Goal: Contribute content: Contribute content

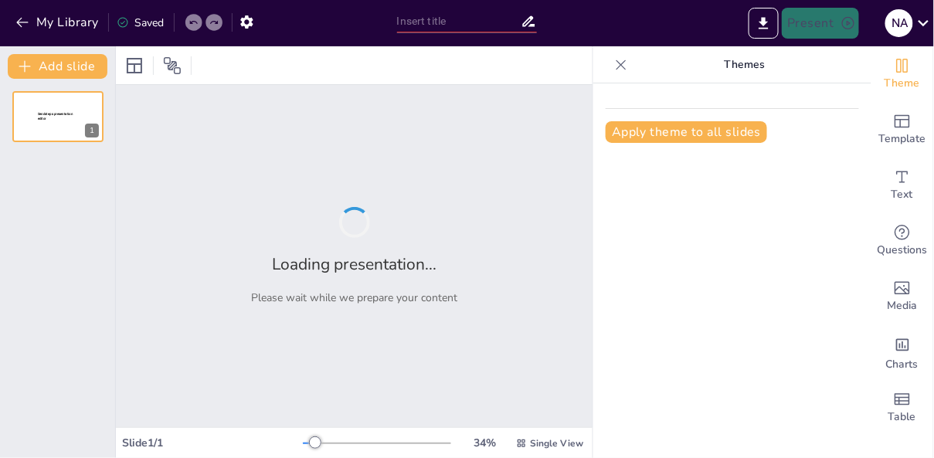
type input "Sincronización de Procesos: Claves para la Concurrencia en Sistemas Operativos"
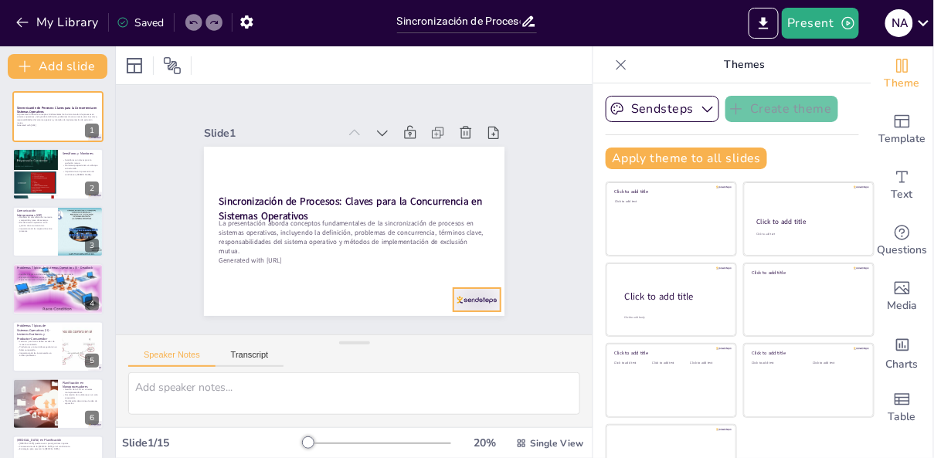
click at [410, 335] on div at bounding box center [384, 359] width 51 height 49
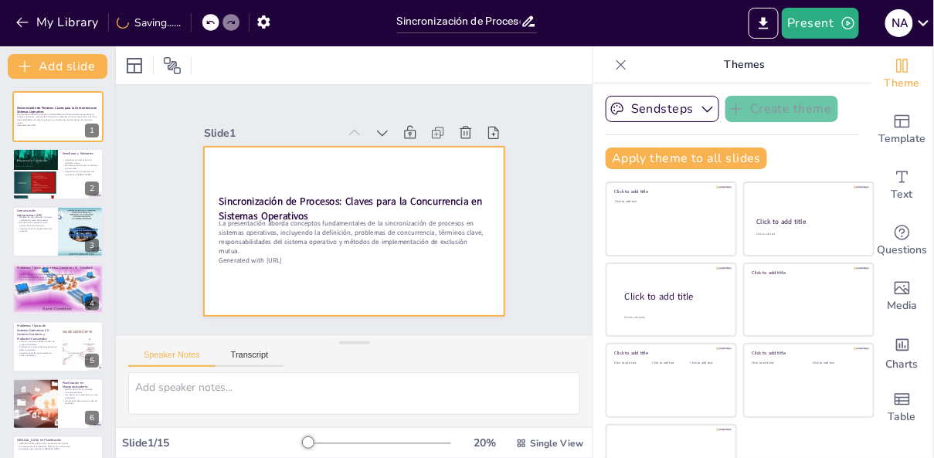
click at [474, 304] on div at bounding box center [346, 229] width 344 height 277
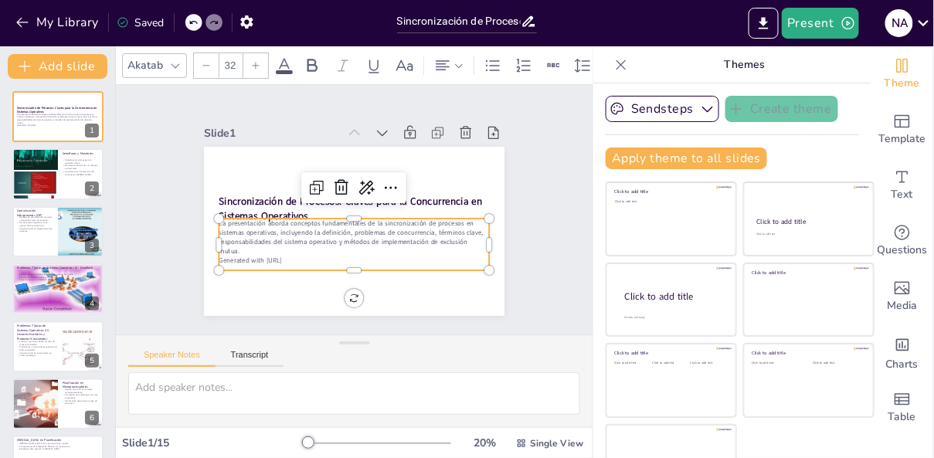
click at [318, 263] on p "Generated with [URL]" at bounding box center [319, 248] width 207 height 188
click at [305, 262] on p "Generated with [URL]" at bounding box center [319, 248] width 207 height 189
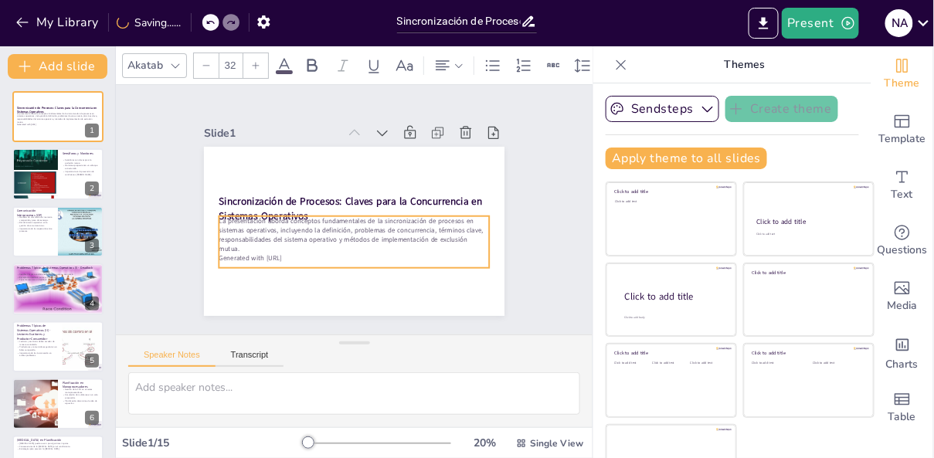
click at [300, 262] on p "Generated with [URL]" at bounding box center [349, 259] width 270 height 38
click at [300, 262] on p "Generated with [URL]" at bounding box center [330, 252] width 240 height 144
click at [301, 261] on p "Generated with [URL]" at bounding box center [333, 256] width 251 height 119
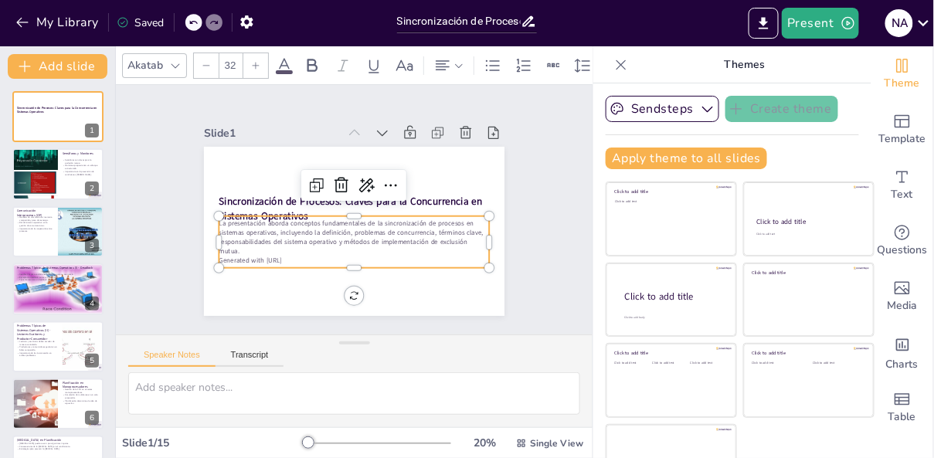
drag, startPoint x: 306, startPoint y: 261, endPoint x: 236, endPoint y: 257, distance: 69.6
click at [236, 257] on p "Generated with [URL]" at bounding box center [324, 251] width 225 height 167
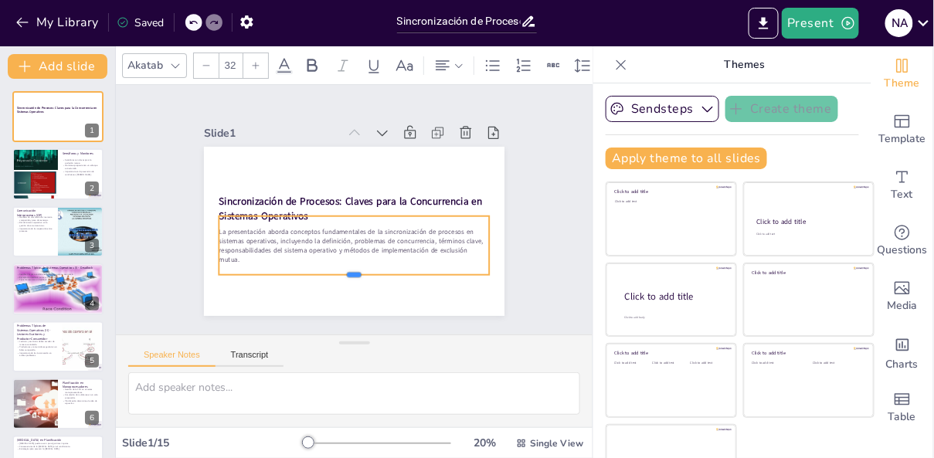
drag, startPoint x: 293, startPoint y: 255, endPoint x: 294, endPoint y: 277, distance: 21.6
click at [293, 277] on div at bounding box center [339, 280] width 267 height 68
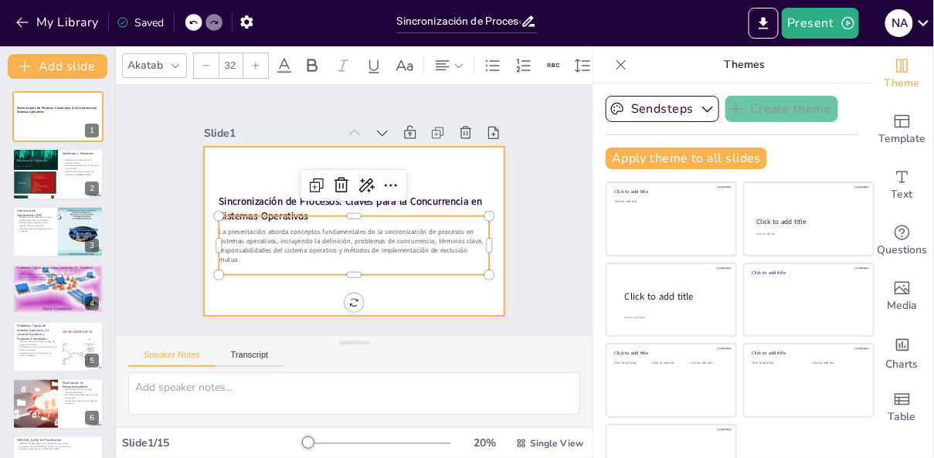
click at [313, 297] on div at bounding box center [349, 231] width 329 height 228
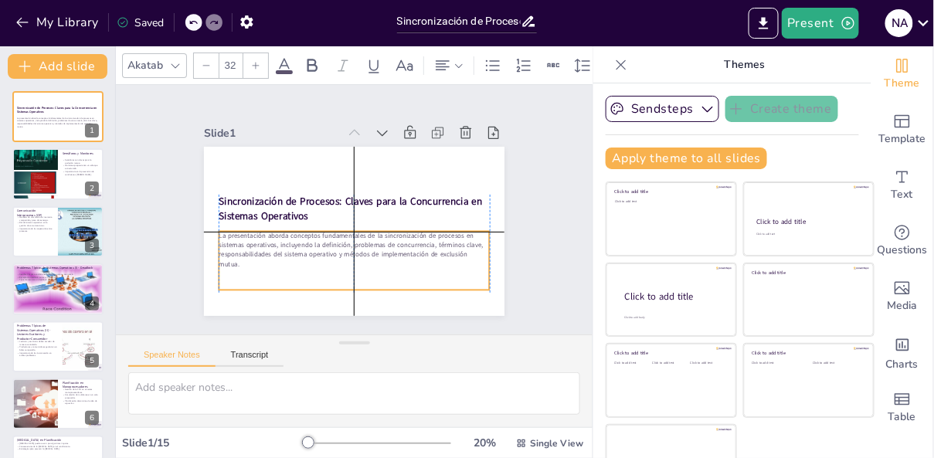
drag, startPoint x: 344, startPoint y: 239, endPoint x: 344, endPoint y: 257, distance: 17.8
click at [344, 257] on p "La presentación aborda conceptos fundamentales de la sincronización de procesos…" at bounding box center [345, 248] width 273 height 93
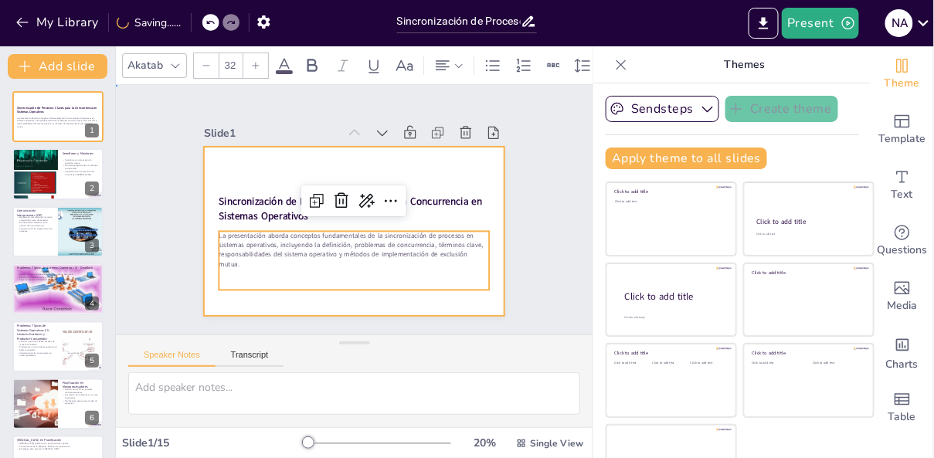
click at [327, 305] on div at bounding box center [354, 231] width 301 height 169
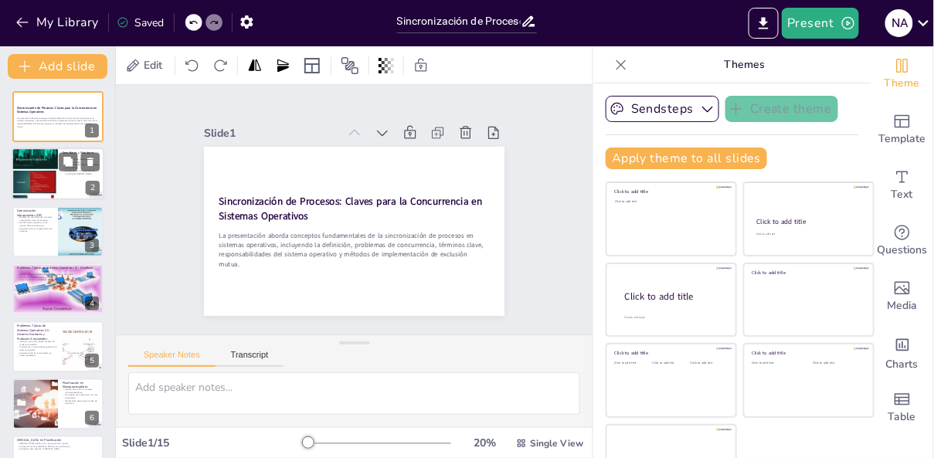
click at [49, 178] on div at bounding box center [35, 174] width 46 height 62
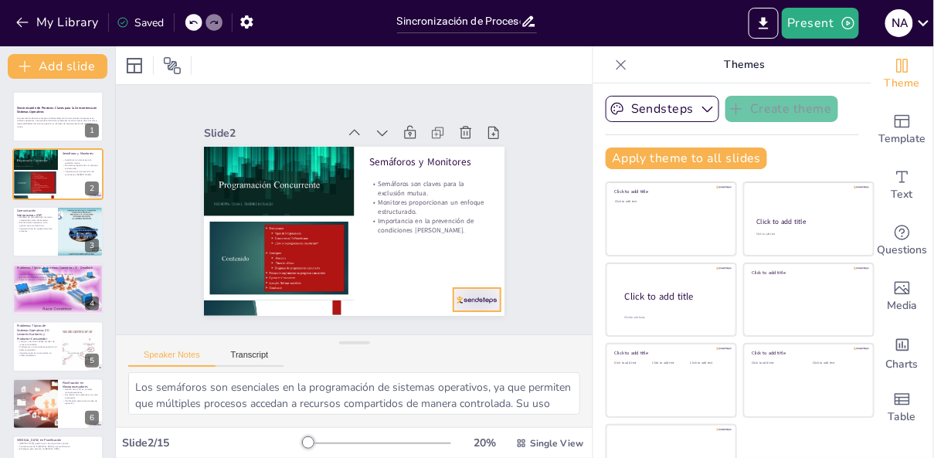
click at [456, 322] on div at bounding box center [429, 342] width 53 height 41
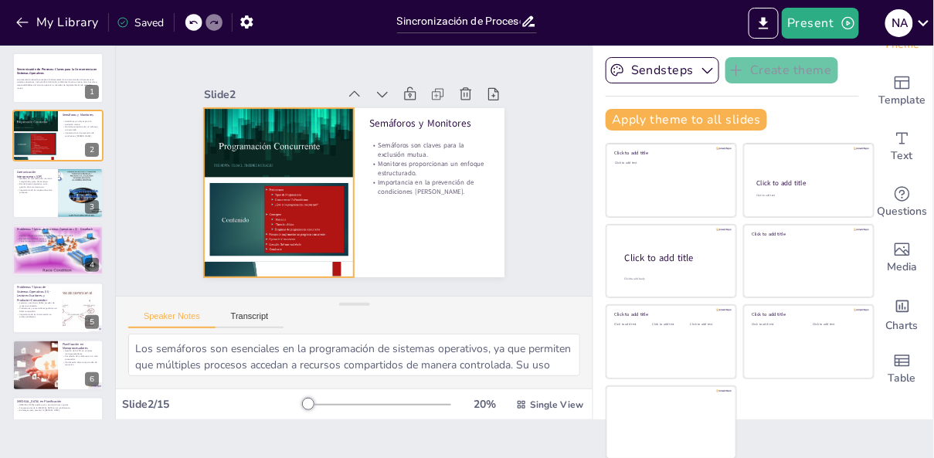
scroll to position [14, 0]
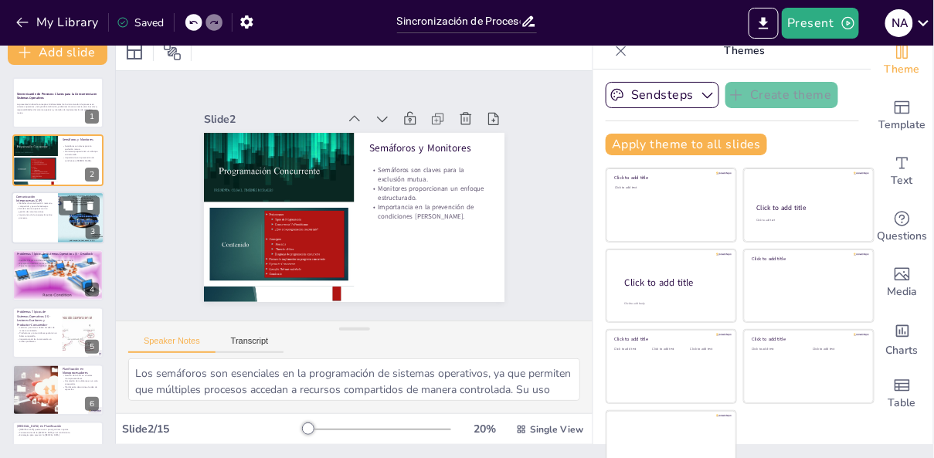
click at [37, 219] on p "Importancia de la cooperación entre procesos." at bounding box center [34, 215] width 37 height 5
type textarea "Los métodos de comunicación son esenciales en sistemas operativos modernos. Per…"
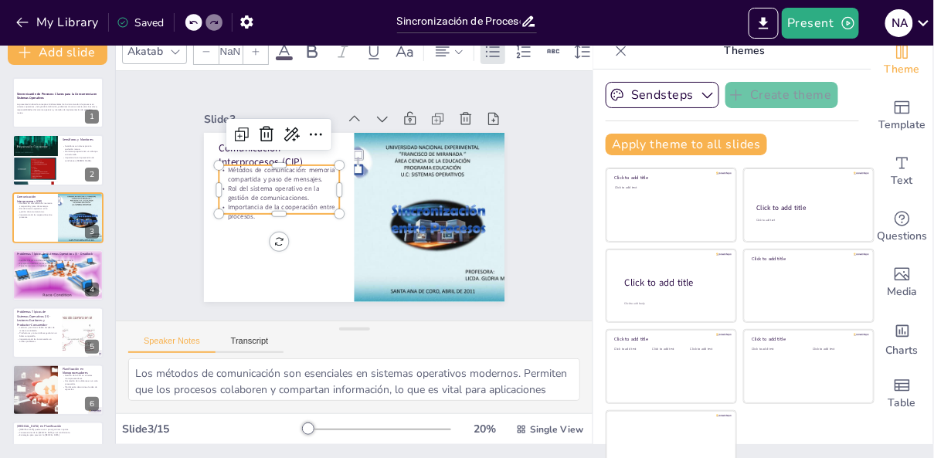
type input "32"
click at [277, 207] on p "Importancia de la cooperación entre procesos." at bounding box center [278, 188] width 121 height 55
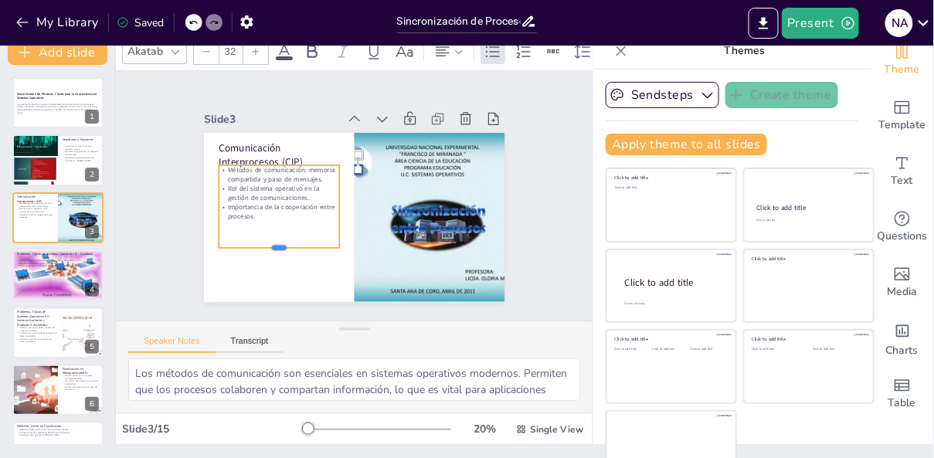
drag, startPoint x: 283, startPoint y: 216, endPoint x: 283, endPoint y: 250, distance: 34.0
click at [283, 249] on div at bounding box center [261, 219] width 115 height 60
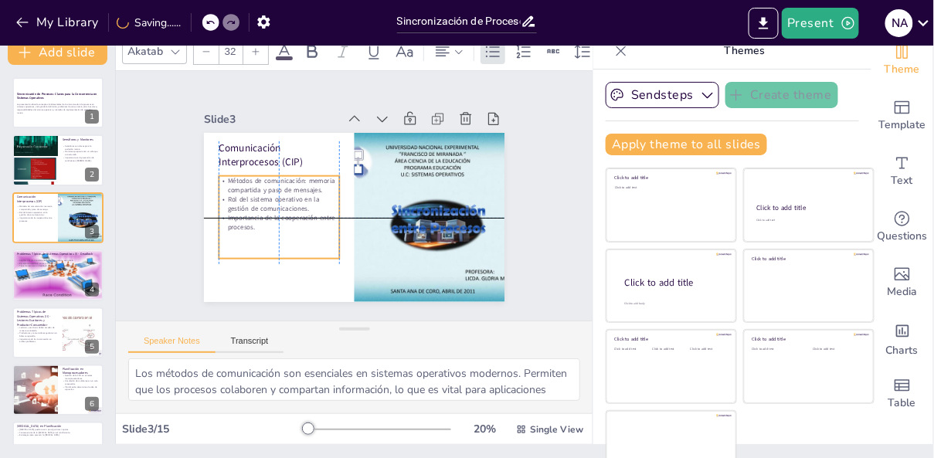
drag, startPoint x: 287, startPoint y: 211, endPoint x: 286, endPoint y: 227, distance: 16.2
click at [286, 216] on p "Importancia de la cooperación entre procesos." at bounding box center [277, 174] width 108 height 86
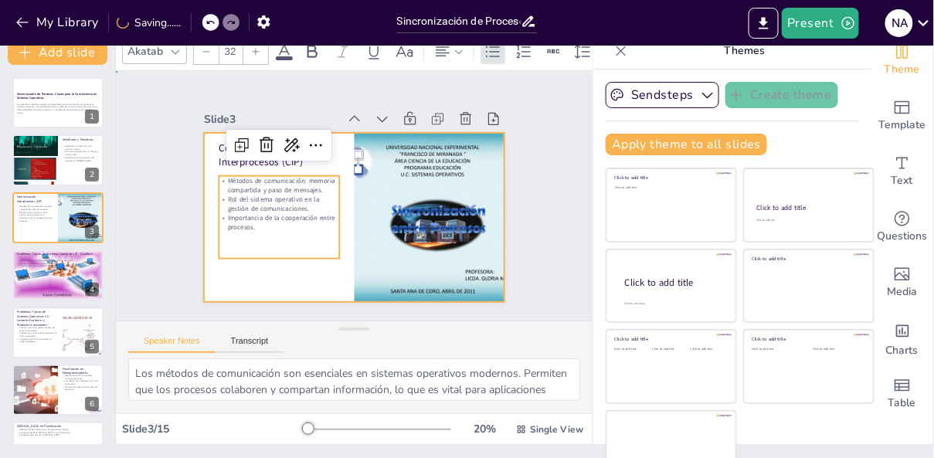
click at [318, 276] on div at bounding box center [347, 217] width 338 height 254
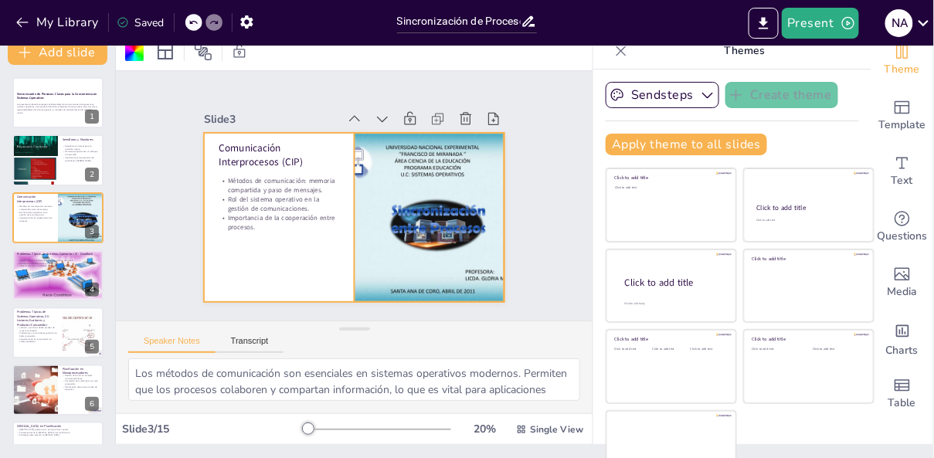
click at [423, 226] on div at bounding box center [388, 266] width 277 height 281
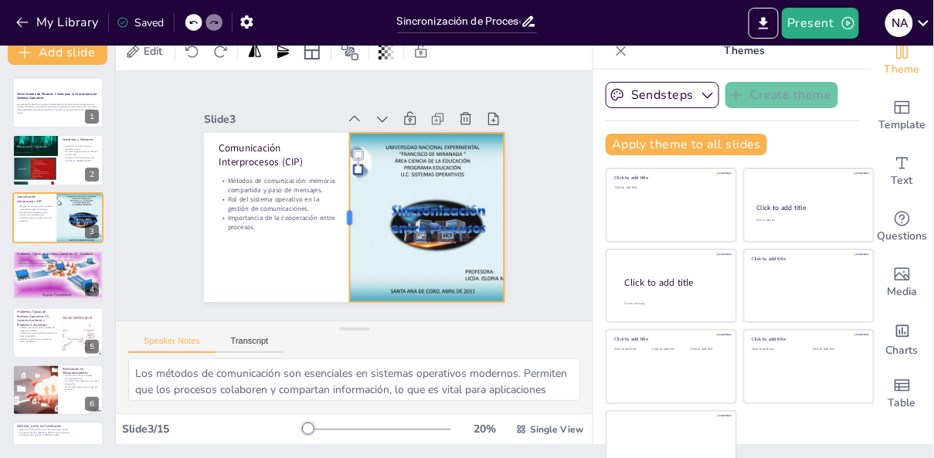
click at [349, 219] on div at bounding box center [334, 209] width 95 height 153
click at [508, 223] on div at bounding box center [487, 279] width 80 height 160
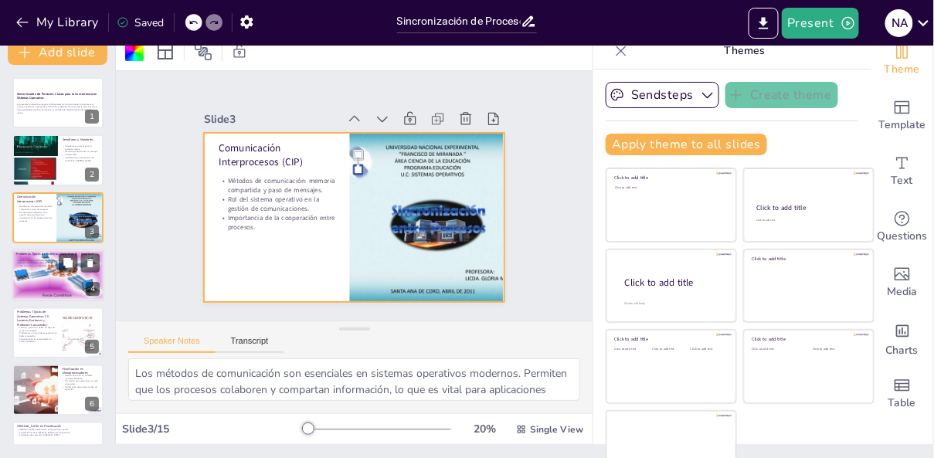
click at [56, 276] on div at bounding box center [57, 275] width 97 height 53
type textarea "Comprender las condiciones necesarias para un deadlock es fundamental para pode…"
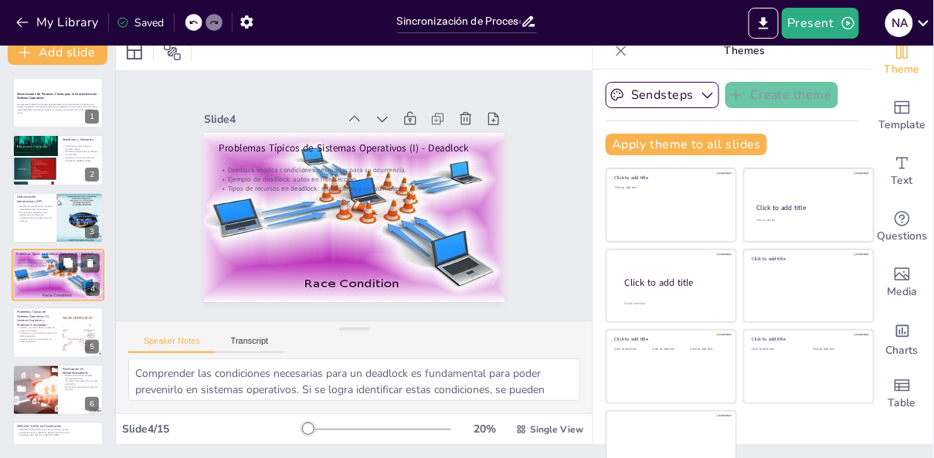
scroll to position [20, 0]
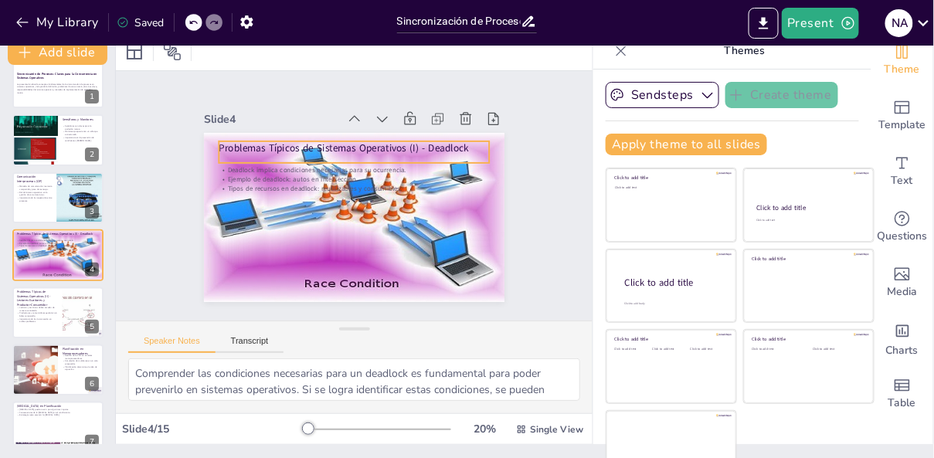
click at [369, 148] on p "Problemas Típicos de Sistemas Operativos (I) - Deadlock" at bounding box center [373, 152] width 253 height 123
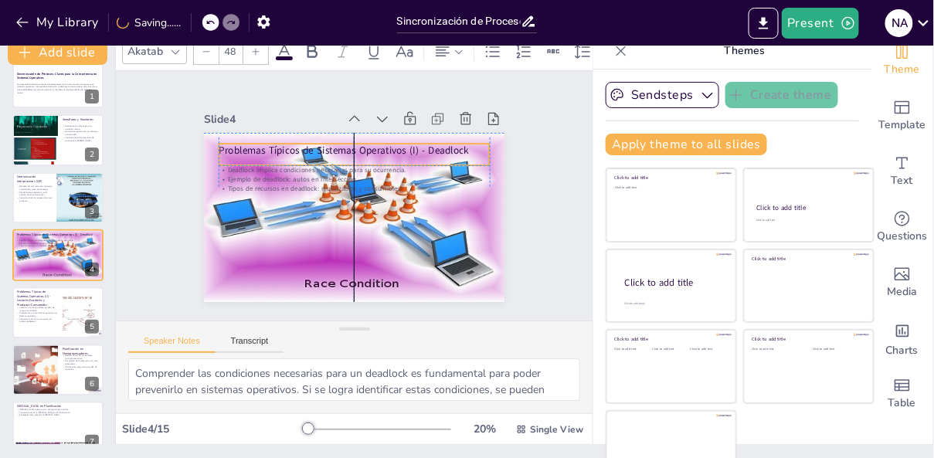
click at [372, 141] on div "Problemas Típicos de Sistemas Operativos (I) - Deadlock Deadlock implica condic…" at bounding box center [405, 158] width 177 height 243
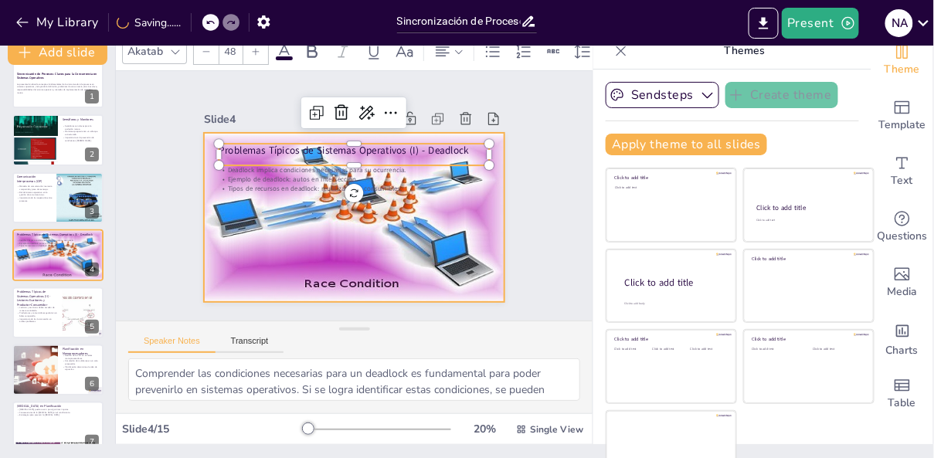
click at [376, 227] on div at bounding box center [336, 209] width 322 height 355
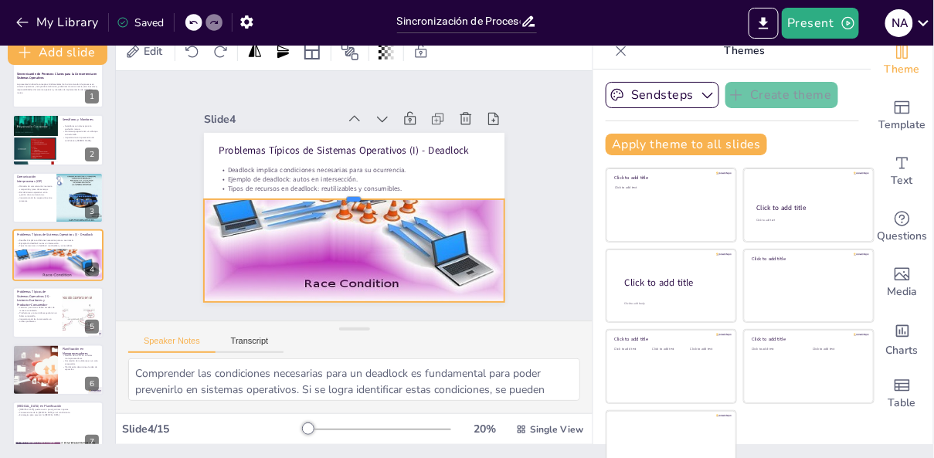
drag, startPoint x: 352, startPoint y: 130, endPoint x: 363, endPoint y: 197, distance: 68.1
click at [363, 197] on div at bounding box center [356, 194] width 280 height 134
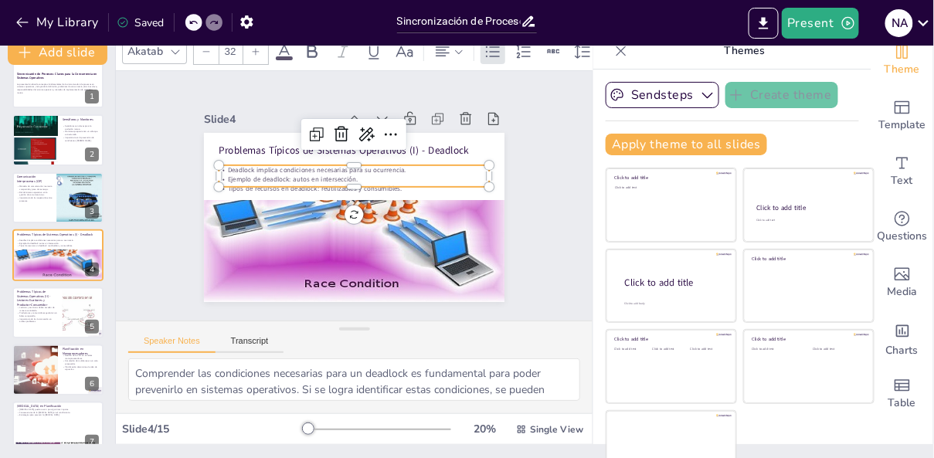
click at [437, 173] on p "Deadlock implica condiciones necesarias para su ocurrencia." at bounding box center [377, 184] width 119 height 251
click at [440, 187] on div at bounding box center [355, 193] width 253 height 121
click at [219, 146] on div "Problemas Típicos de Sistemas Operativos (I) - Deadlock Deadlock implica condic…" at bounding box center [343, 177] width 345 height 297
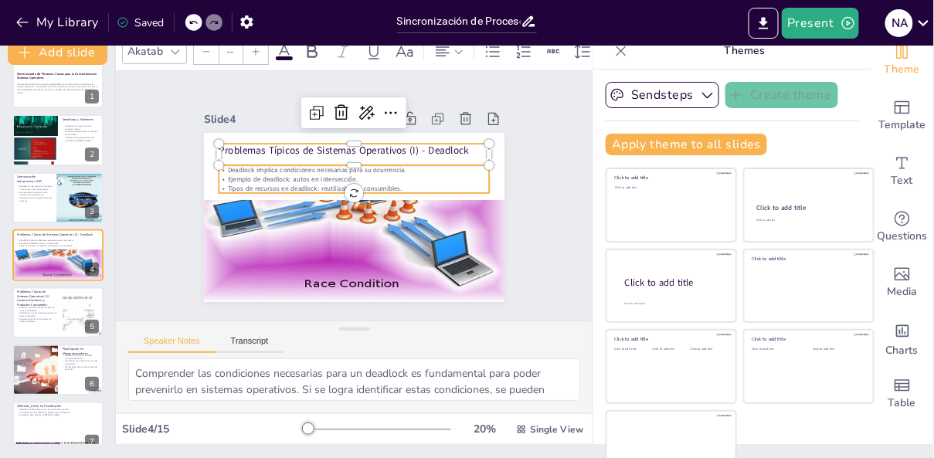
type input "32"
click at [471, 185] on p "Tipos de recursos en deadlock: reutilizables y consumibles." at bounding box center [358, 190] width 225 height 167
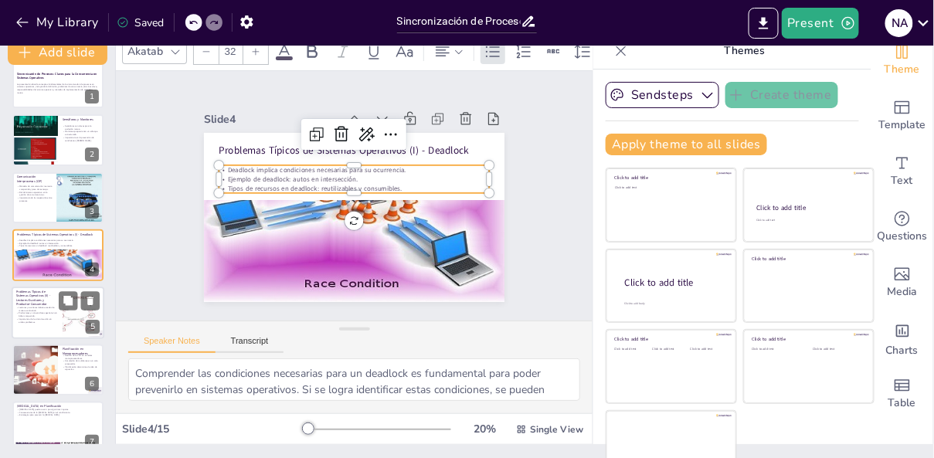
click at [49, 324] on div at bounding box center [58, 313] width 93 height 53
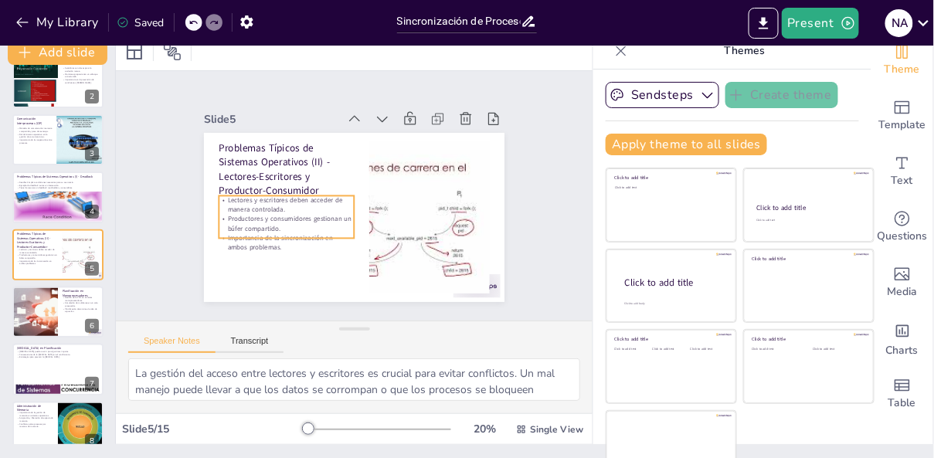
click at [278, 223] on p "Productores y consumidores gestionan un búfer compartido." at bounding box center [285, 171] width 113 height 104
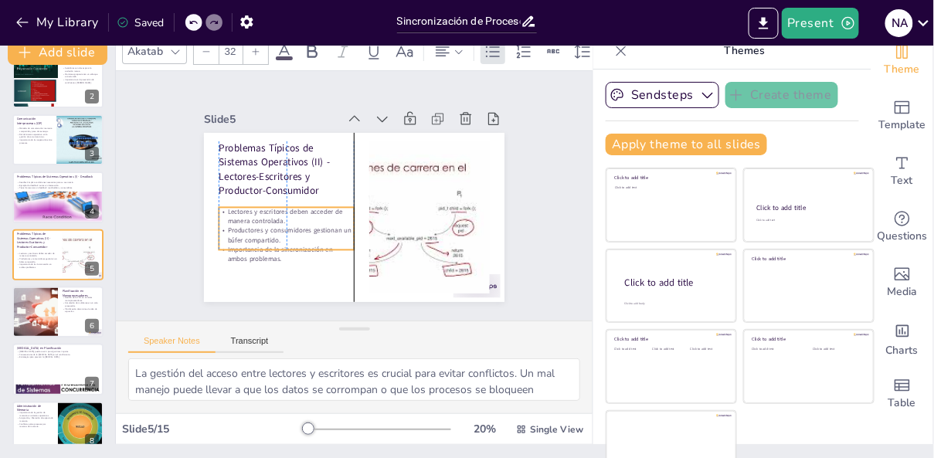
drag, startPoint x: 287, startPoint y: 237, endPoint x: 284, endPoint y: 249, distance: 12.0
click at [284, 246] on p "Importancia de la sincronización en ambos problemas." at bounding box center [265, 193] width 113 height 104
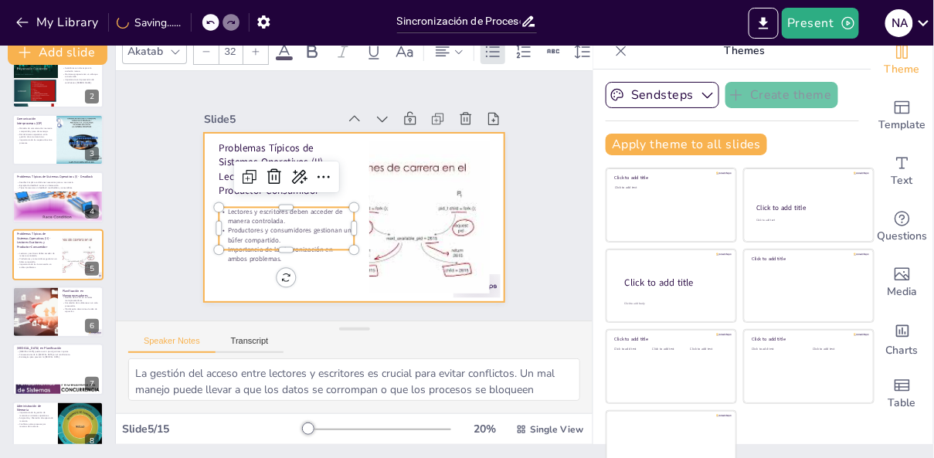
click at [311, 277] on div at bounding box center [343, 214] width 345 height 297
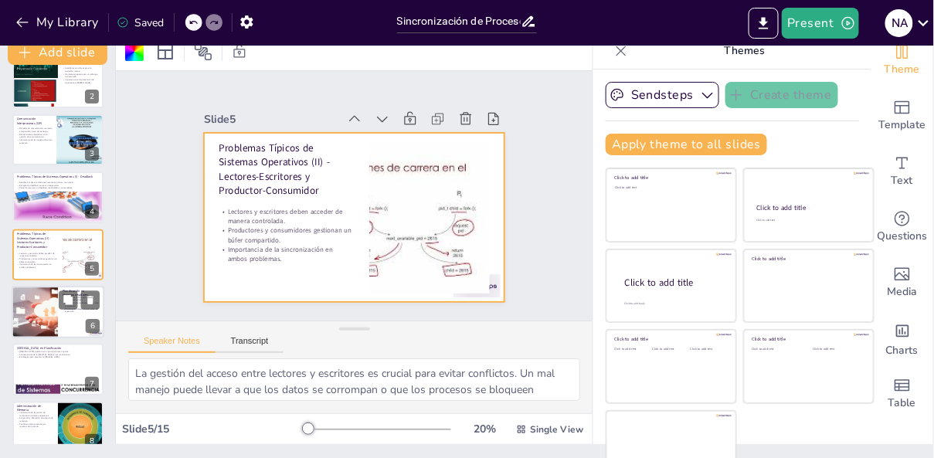
click at [40, 321] on div at bounding box center [35, 312] width 108 height 53
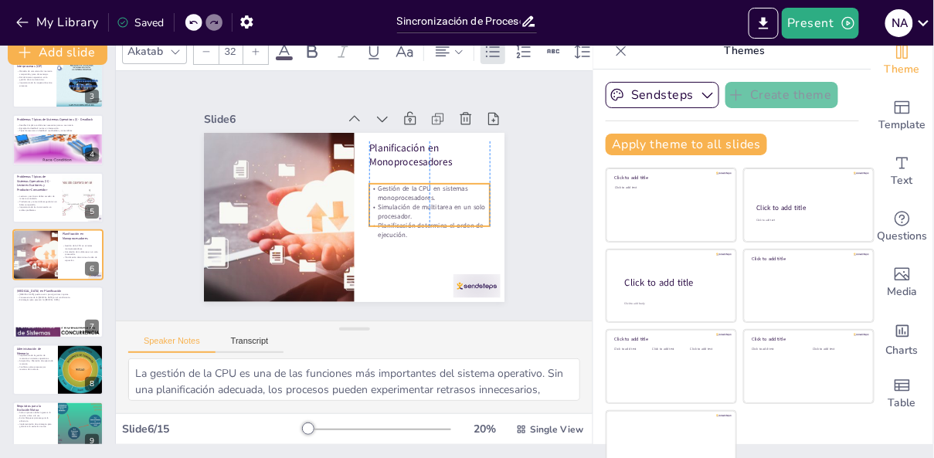
drag, startPoint x: 408, startPoint y: 202, endPoint x: 408, endPoint y: 221, distance: 18.5
click at [408, 225] on p "Planificación determina el orden de ejecución." at bounding box center [415, 252] width 121 height 55
click at [426, 318] on div at bounding box center [401, 341] width 52 height 46
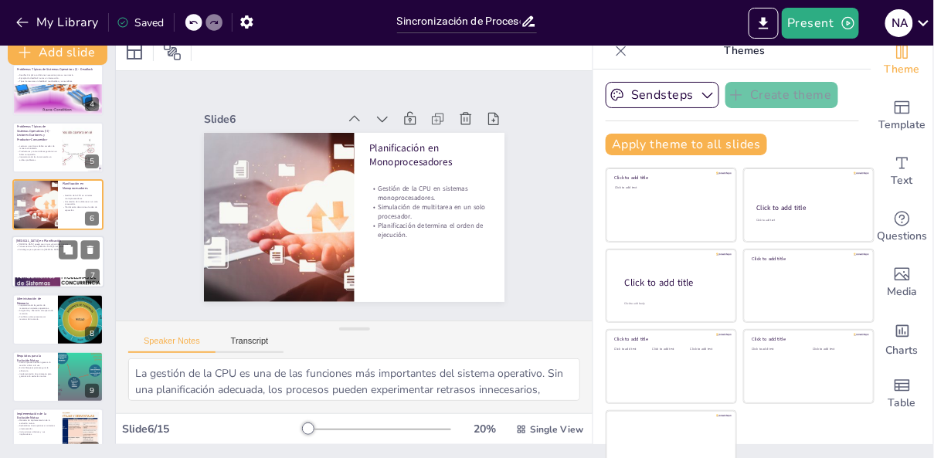
scroll to position [202, 0]
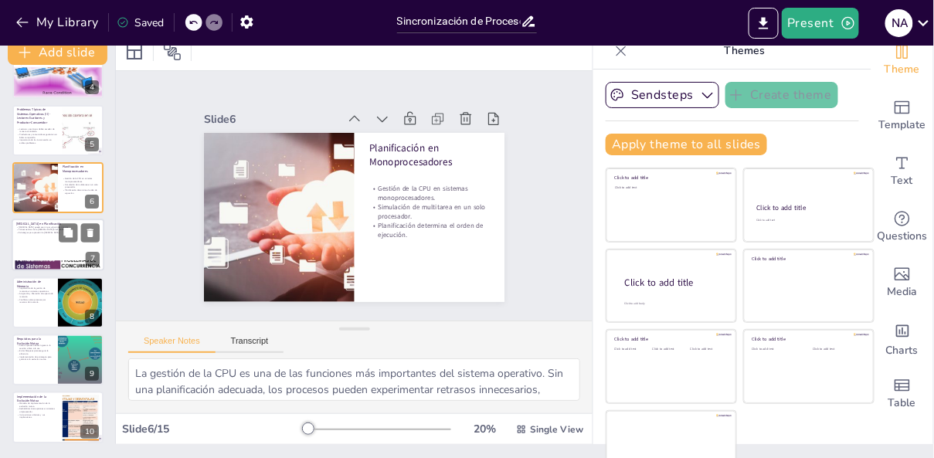
click at [46, 245] on div at bounding box center [58, 245] width 93 height 53
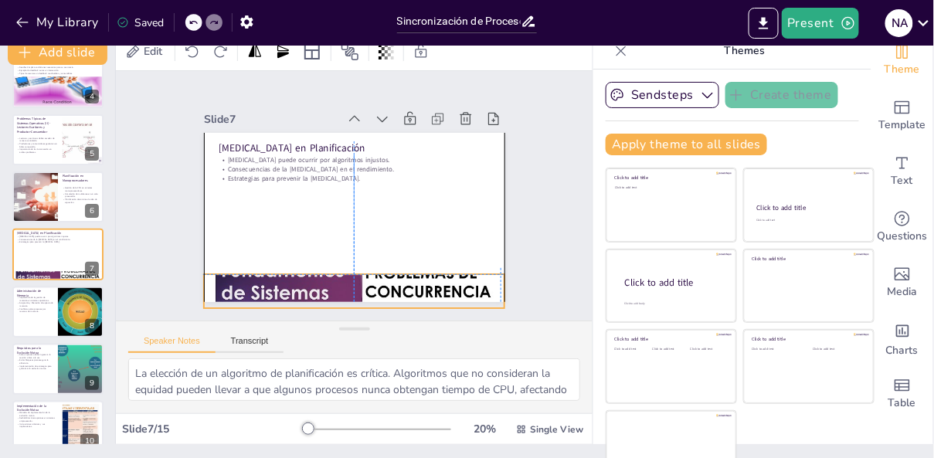
click at [333, 274] on div at bounding box center [283, 260] width 369 height 375
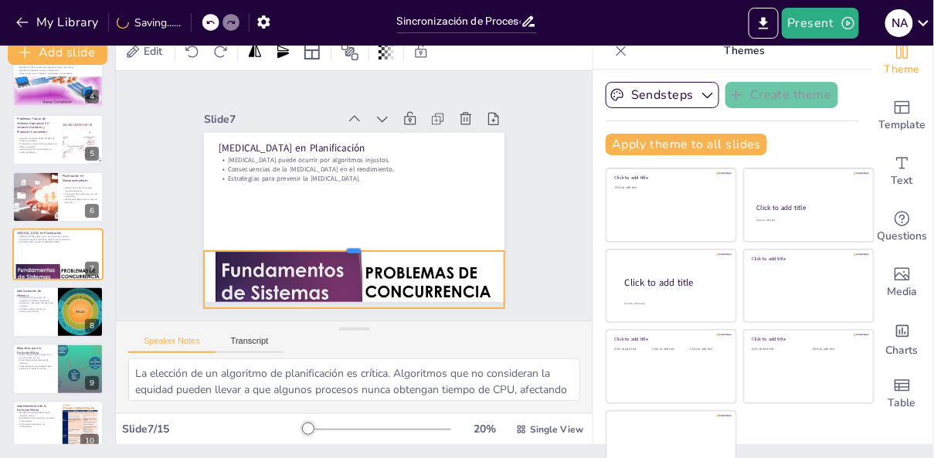
drag, startPoint x: 352, startPoint y: 272, endPoint x: 354, endPoint y: 250, distance: 21.7
click at [354, 250] on div at bounding box center [317, 229] width 210 height 232
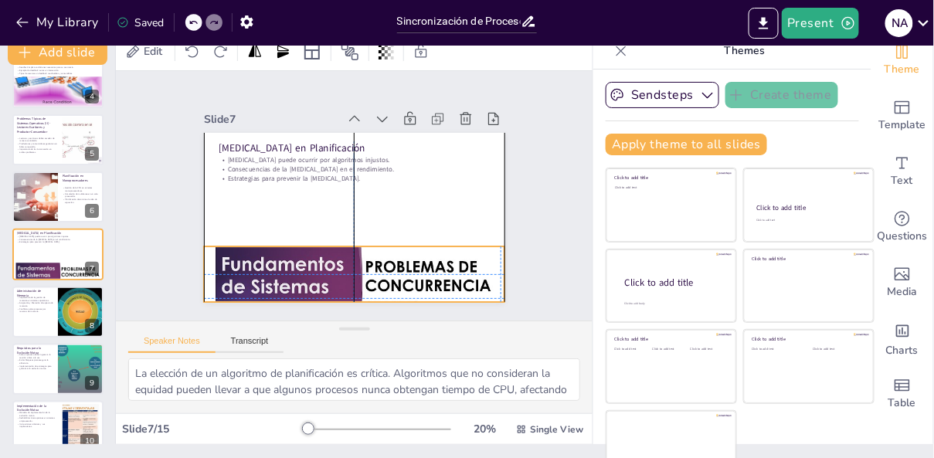
click at [355, 274] on div at bounding box center [272, 232] width 328 height 366
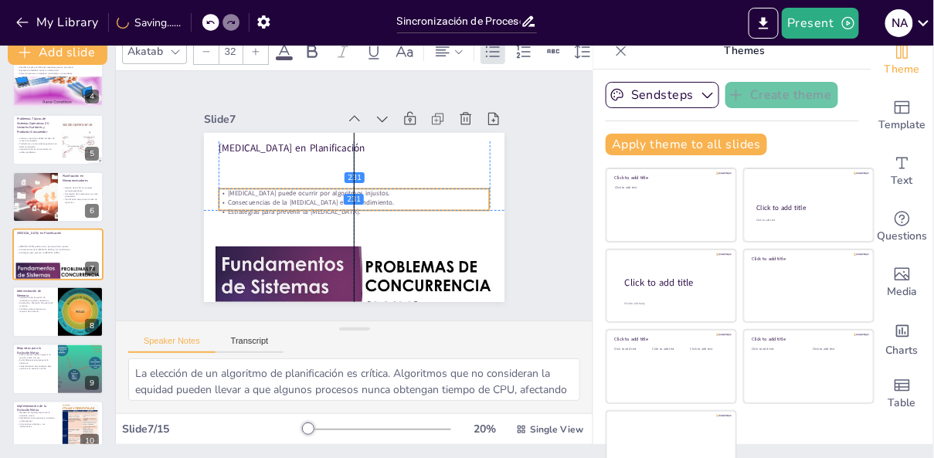
drag, startPoint x: 281, startPoint y: 169, endPoint x: 282, endPoint y: 199, distance: 30.1
click at [282, 199] on p "Consecuencias de la [MEDICAL_DATA] en el rendimiento." at bounding box center [350, 201] width 225 height 167
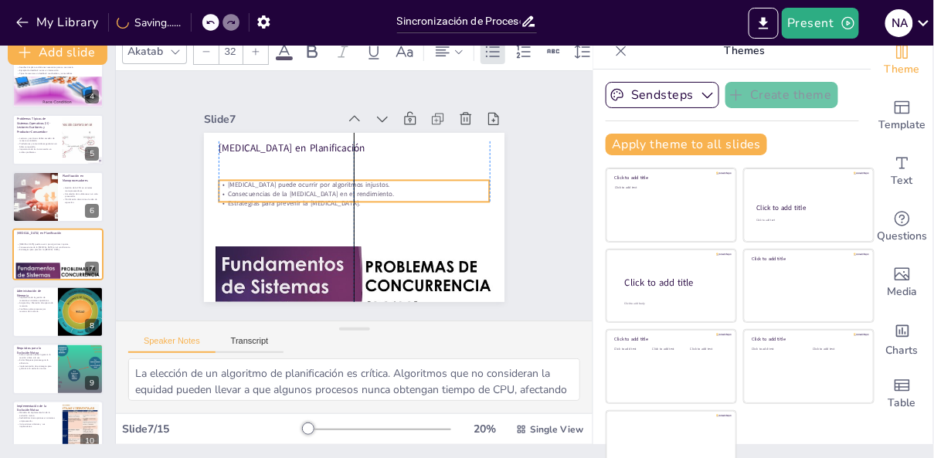
drag, startPoint x: 282, startPoint y: 199, endPoint x: 283, endPoint y: 192, distance: 7.8
click at [283, 191] on p "Consecuencias de la [MEDICAL_DATA] en el rendimiento." at bounding box center [354, 194] width 270 height 38
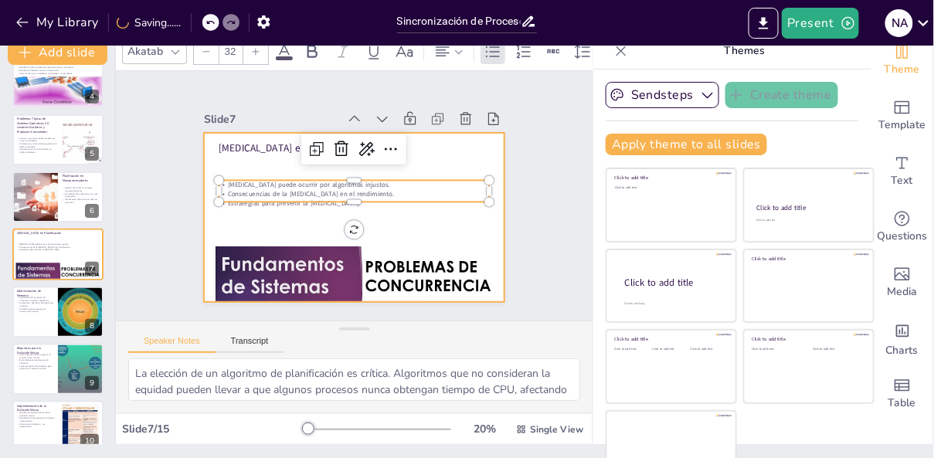
click at [285, 238] on div at bounding box center [340, 212] width 337 height 327
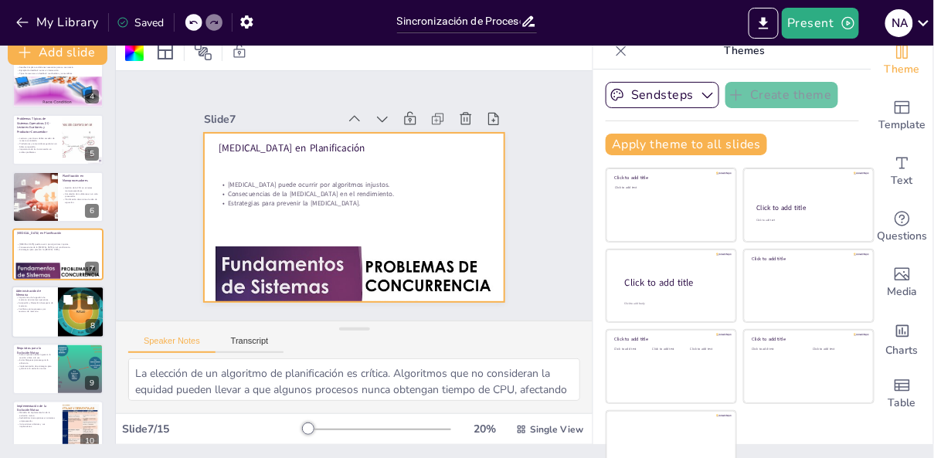
click at [27, 331] on div at bounding box center [58, 312] width 93 height 53
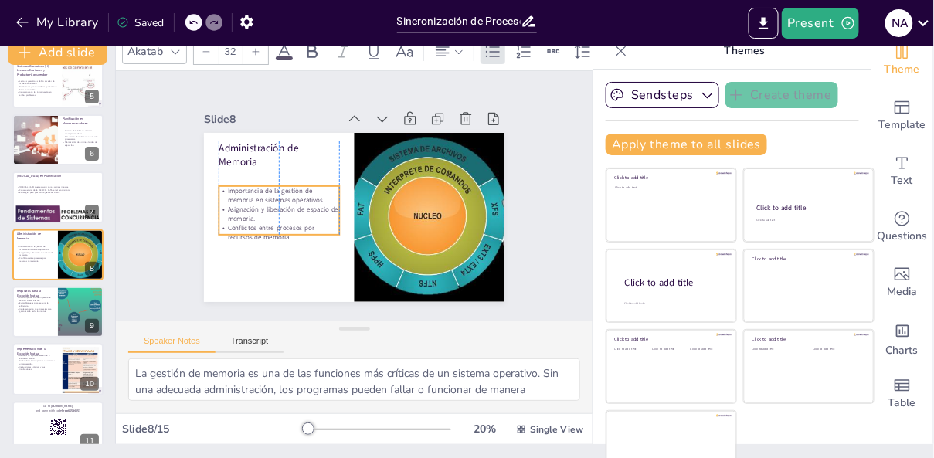
drag, startPoint x: 260, startPoint y: 202, endPoint x: 260, endPoint y: 223, distance: 20.9
click at [294, 185] on p "Conflictos entre procesos por recursos de memoria." at bounding box center [309, 124] width 31 height 121
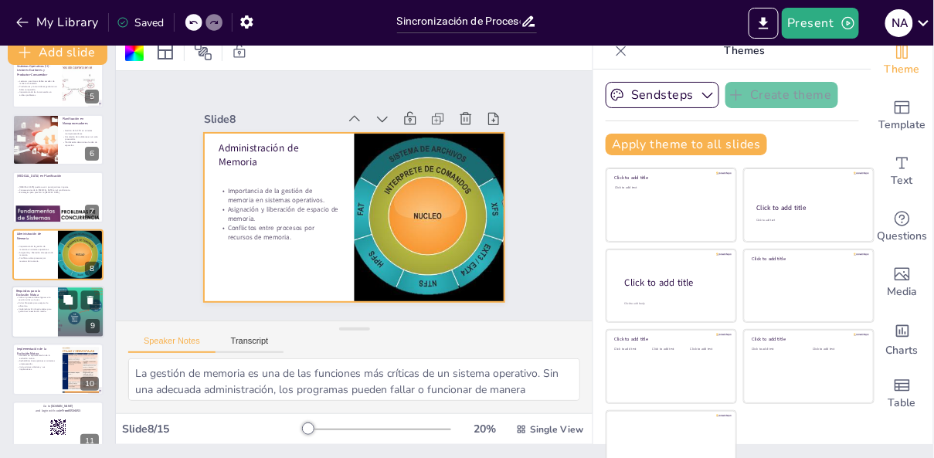
click at [31, 328] on div at bounding box center [58, 312] width 93 height 53
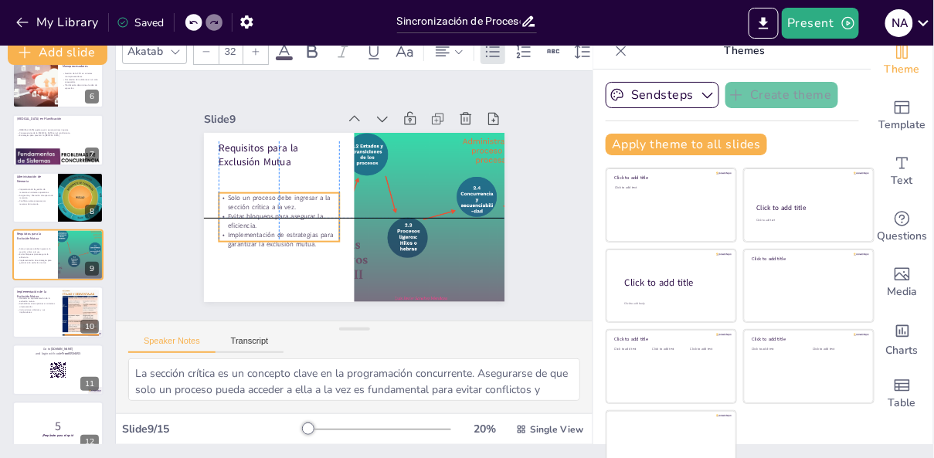
drag, startPoint x: 272, startPoint y: 204, endPoint x: 272, endPoint y: 229, distance: 25.5
click at [346, 192] on div "Solo un proceso debe ingresar a la sección crítica a la vez. Evitar bloqueos pa…" at bounding box center [412, 142] width 133 height 100
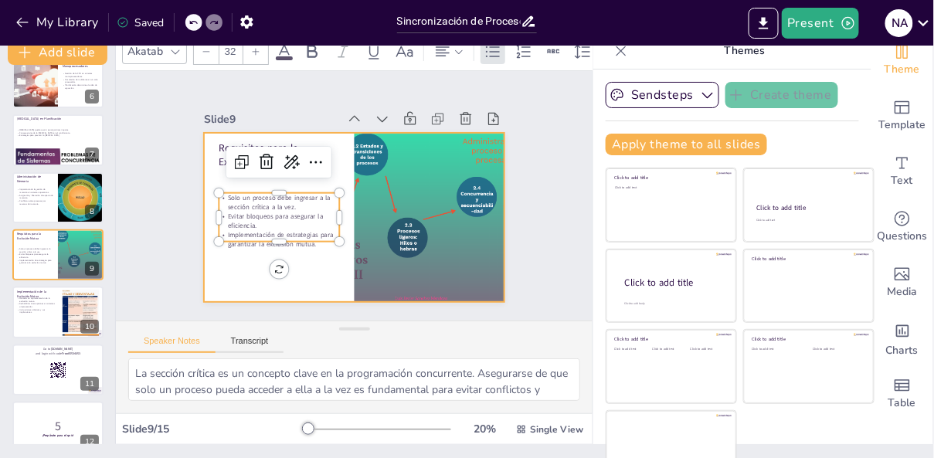
click at [284, 287] on div at bounding box center [335, 206] width 297 height 345
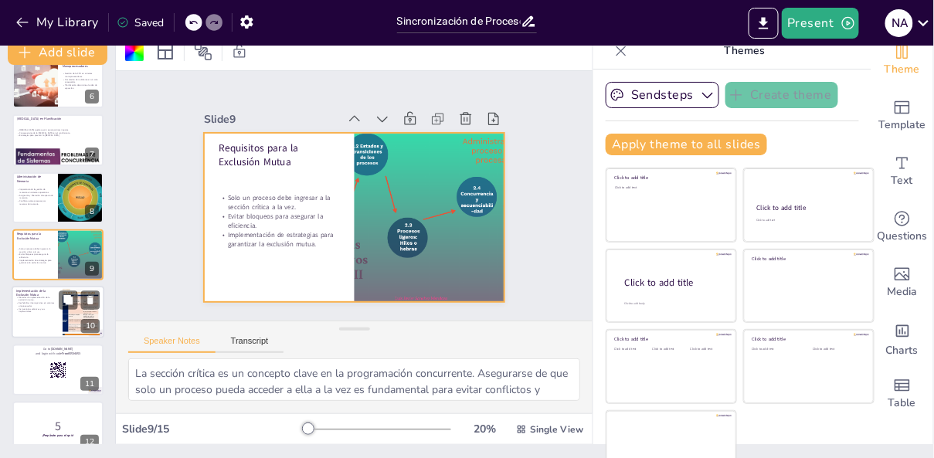
click at [43, 325] on div at bounding box center [58, 313] width 93 height 53
type textarea "La elección del método de implementación de la exclusión mutua es crítica. Dife…"
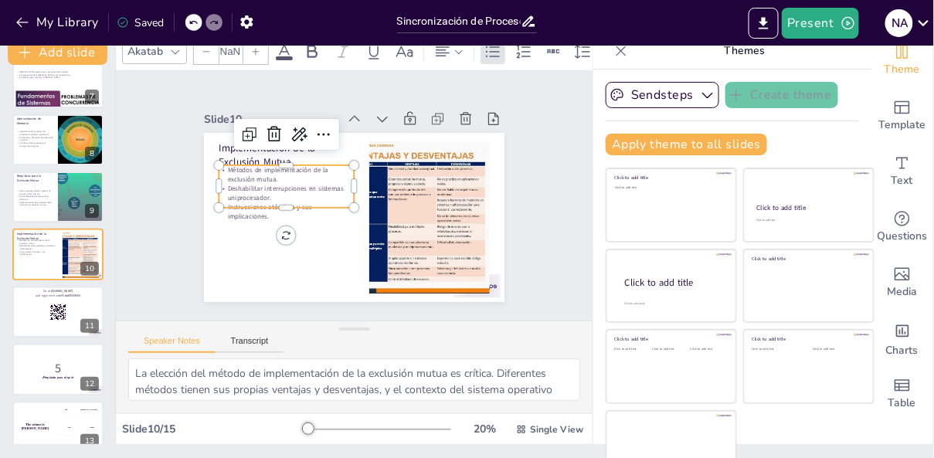
type input "32"
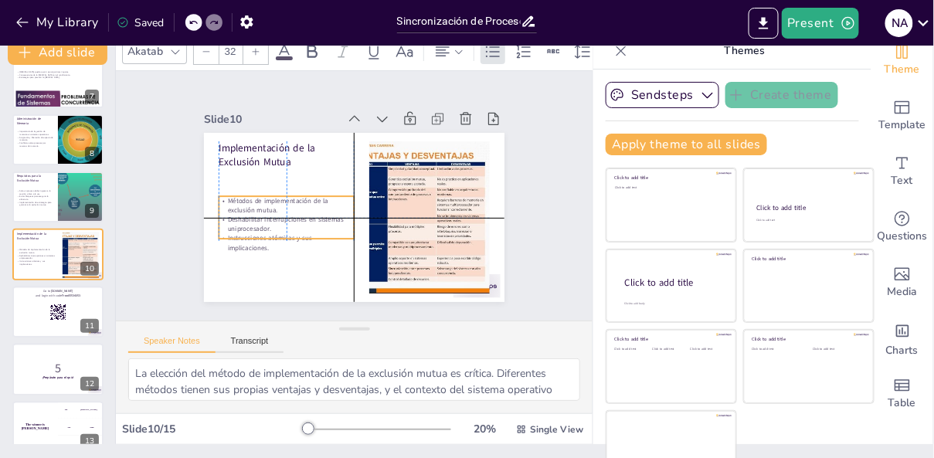
drag, startPoint x: 267, startPoint y: 201, endPoint x: 268, endPoint y: 234, distance: 33.2
click at [284, 202] on div "Métodos de implementación de la exclusión mutua. Deshabilitar interrupciones en…" at bounding box center [319, 131] width 70 height 141
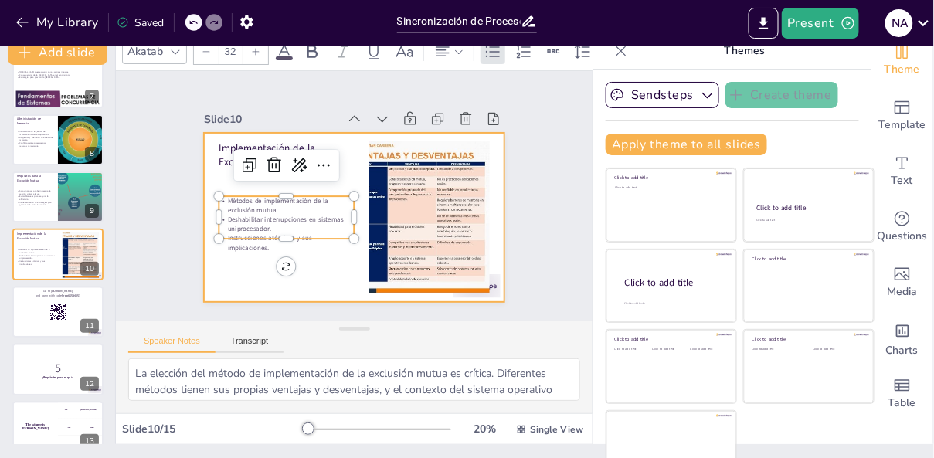
click at [295, 284] on div at bounding box center [333, 191] width 228 height 329
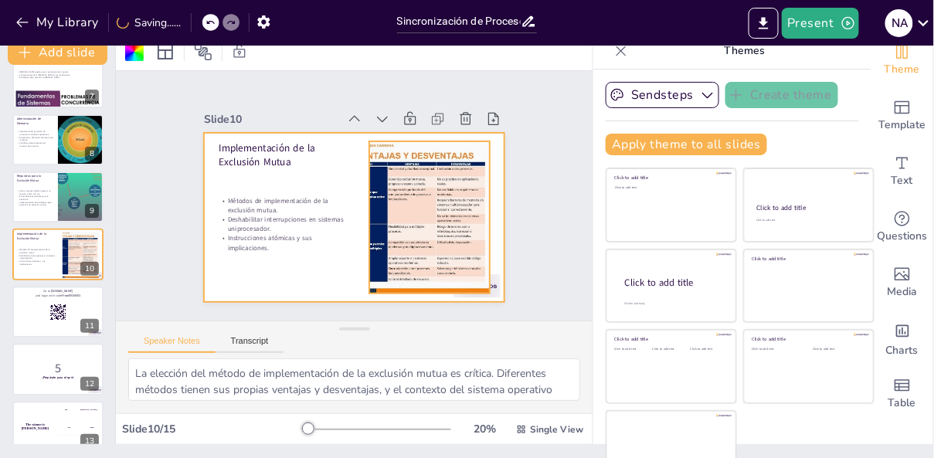
click at [456, 253] on div at bounding box center [423, 233] width 297 height 206
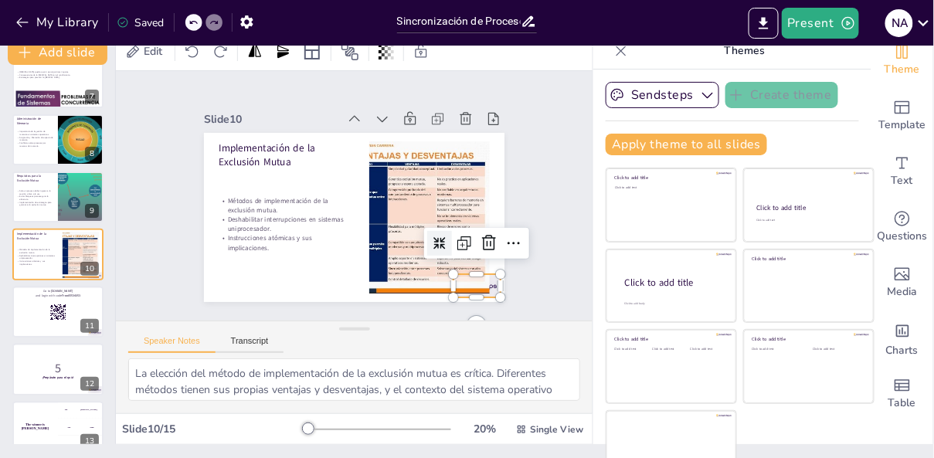
click at [469, 301] on div at bounding box center [443, 319] width 52 height 37
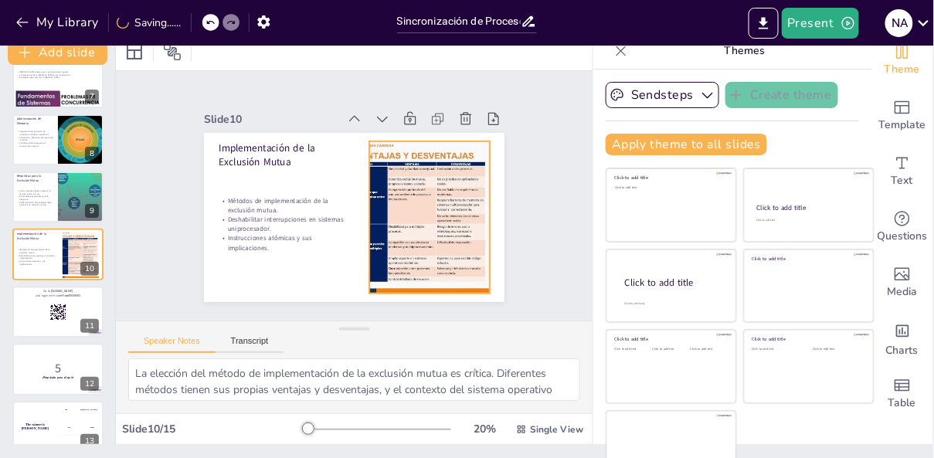
click at [431, 243] on div at bounding box center [288, 237] width 294 height 303
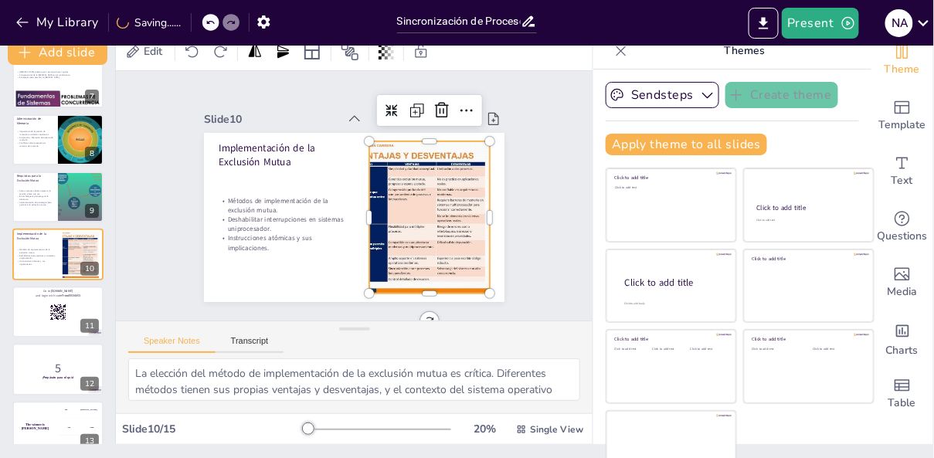
click at [487, 215] on div at bounding box center [428, 169] width 308 height 282
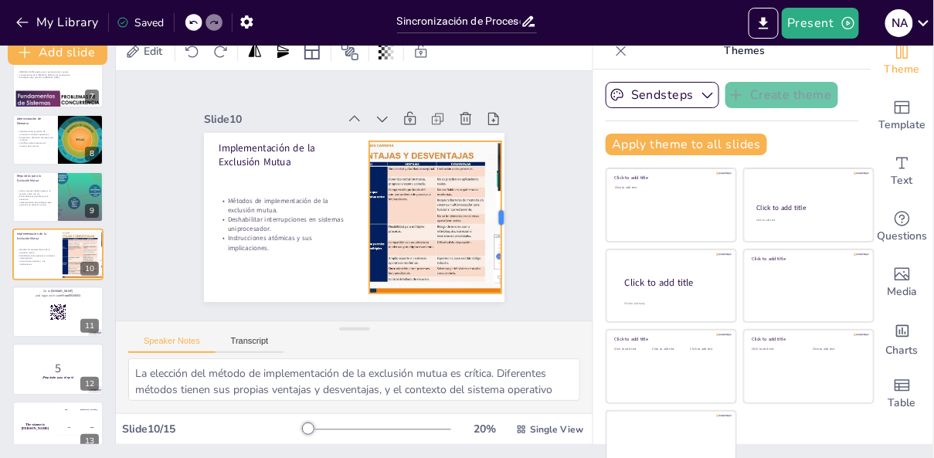
drag, startPoint x: 490, startPoint y: 216, endPoint x: 501, endPoint y: 216, distance: 10.8
click at [501, 223] on div at bounding box center [476, 292] width 87 height 138
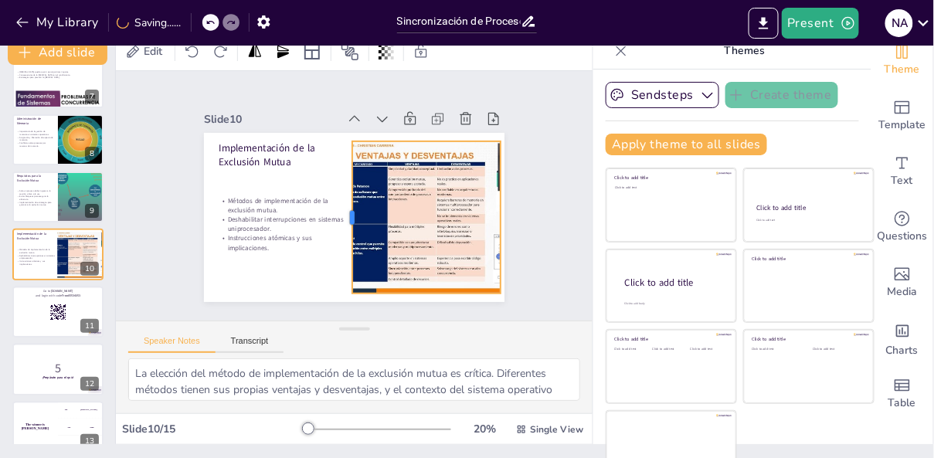
drag, startPoint x: 368, startPoint y: 221, endPoint x: 352, endPoint y: 226, distance: 17.1
click at [352, 226] on div at bounding box center [340, 214] width 59 height 148
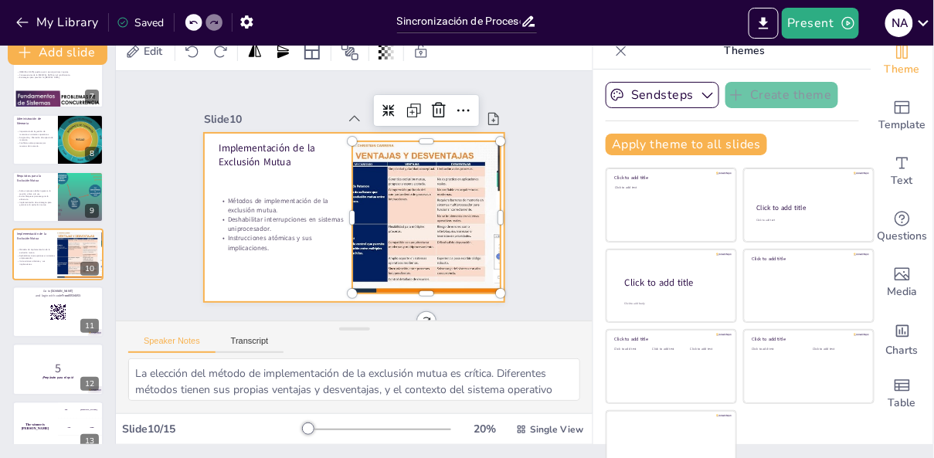
click at [326, 284] on div at bounding box center [338, 181] width 327 height 337
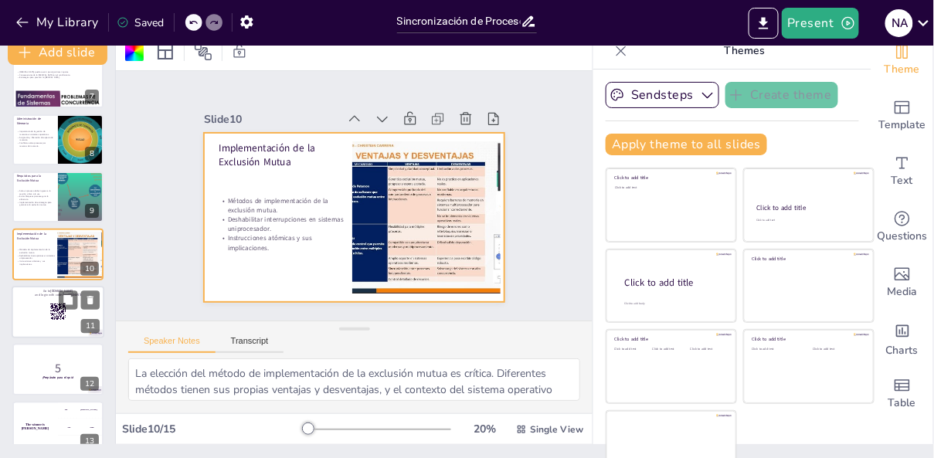
click at [46, 322] on div at bounding box center [58, 312] width 93 height 53
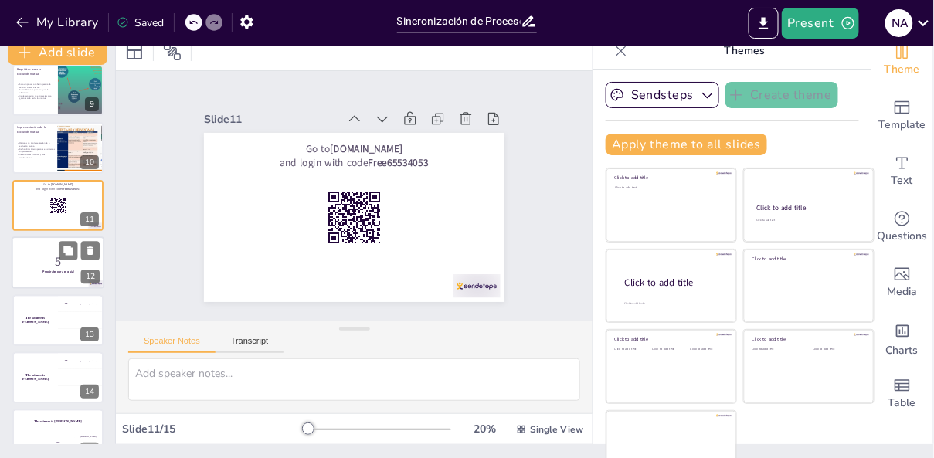
scroll to position [501, 0]
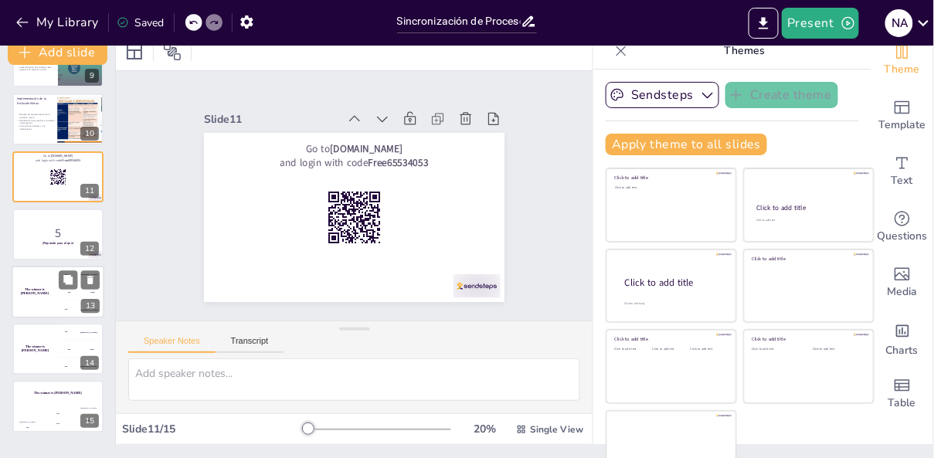
click at [39, 297] on div "The winner is [PERSON_NAME]" at bounding box center [35, 292] width 46 height 53
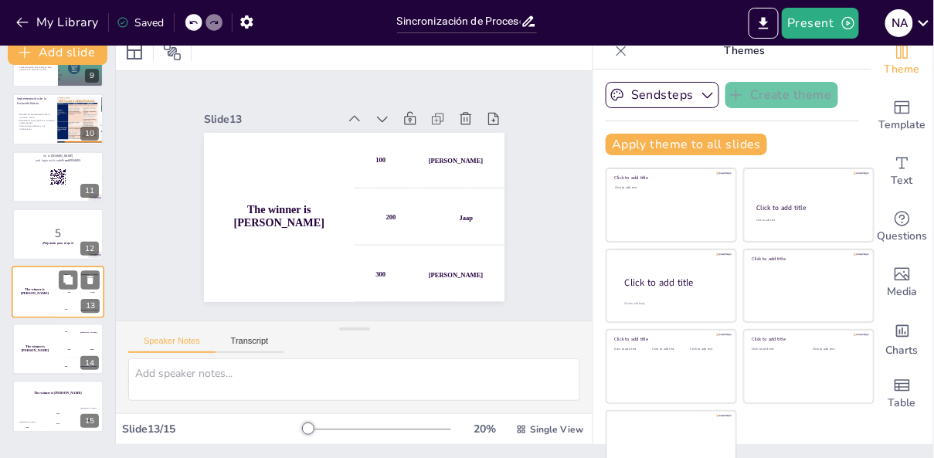
scroll to position [39, 0]
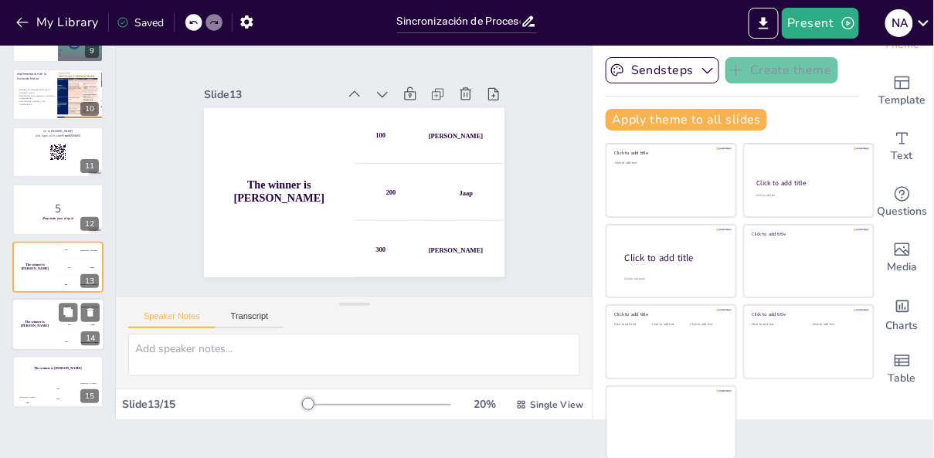
click at [42, 332] on div "The winner is [PERSON_NAME]" at bounding box center [35, 324] width 46 height 53
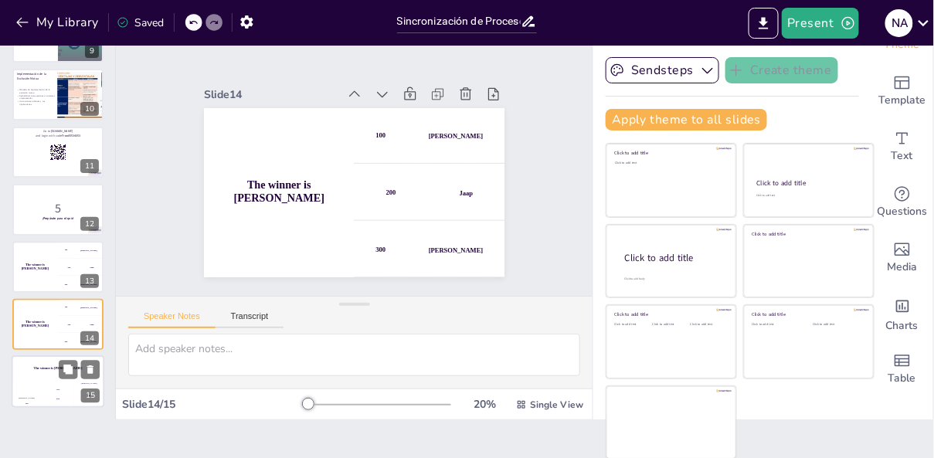
click at [39, 387] on div "Hasan 100" at bounding box center [27, 395] width 31 height 26
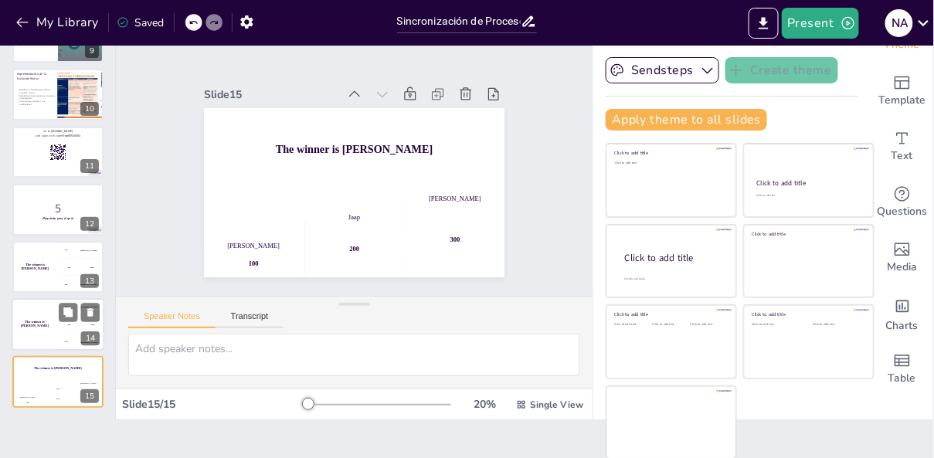
click at [39, 334] on div "The winner is [PERSON_NAME]" at bounding box center [35, 324] width 46 height 53
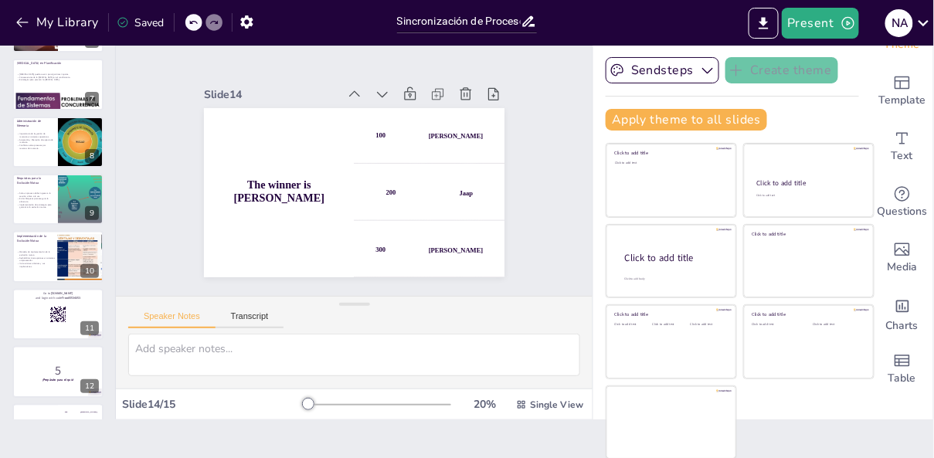
scroll to position [423, 0]
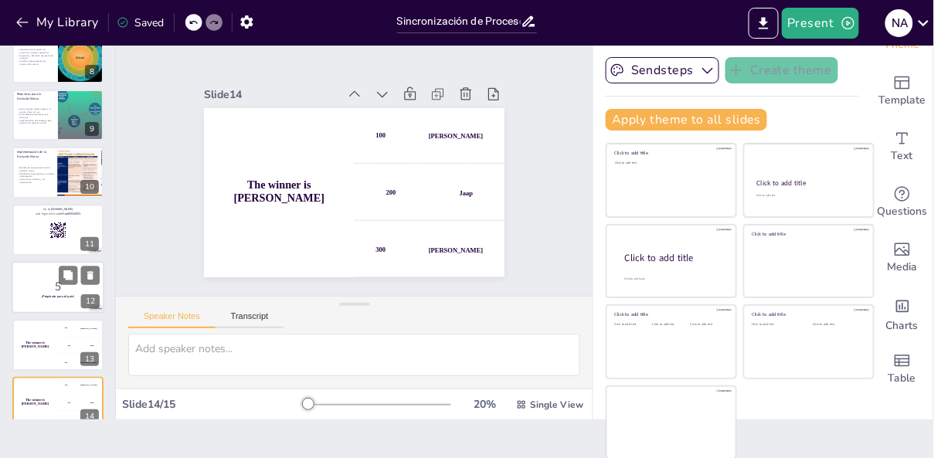
click at [32, 294] on p "¡Prepárate para el quiz!" at bounding box center [57, 296] width 83 height 5
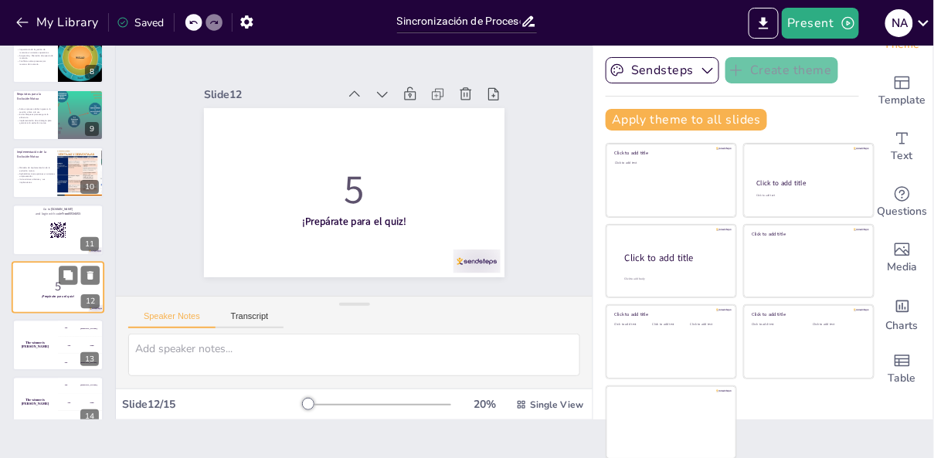
scroll to position [481, 0]
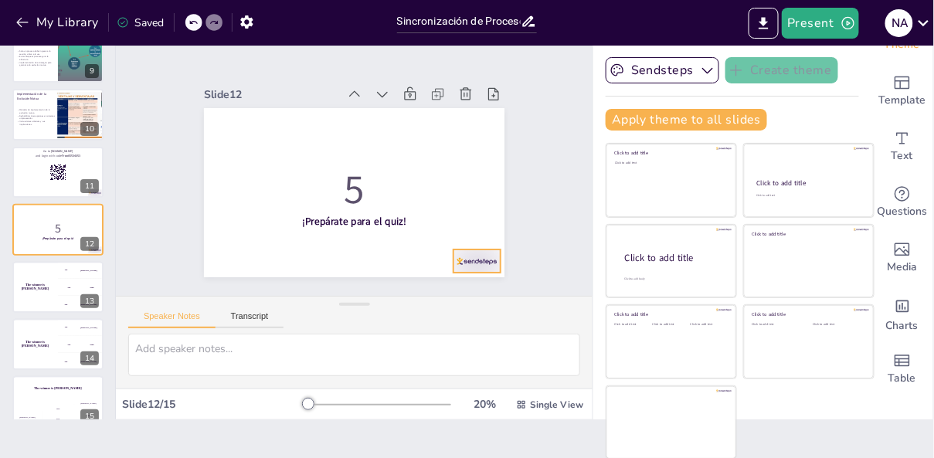
click at [426, 293] on div at bounding box center [401, 316] width 52 height 46
click at [35, 307] on div "The winner is [PERSON_NAME]" at bounding box center [35, 287] width 46 height 53
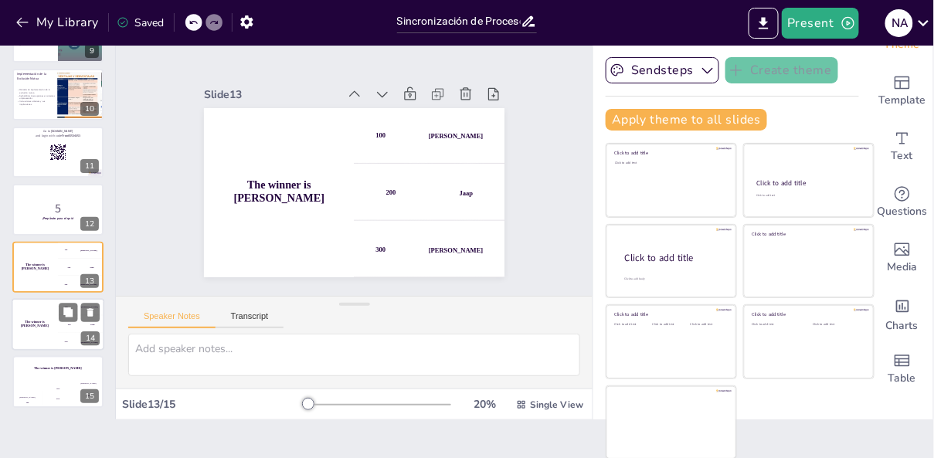
click at [40, 335] on div "The winner is [PERSON_NAME]" at bounding box center [35, 324] width 46 height 53
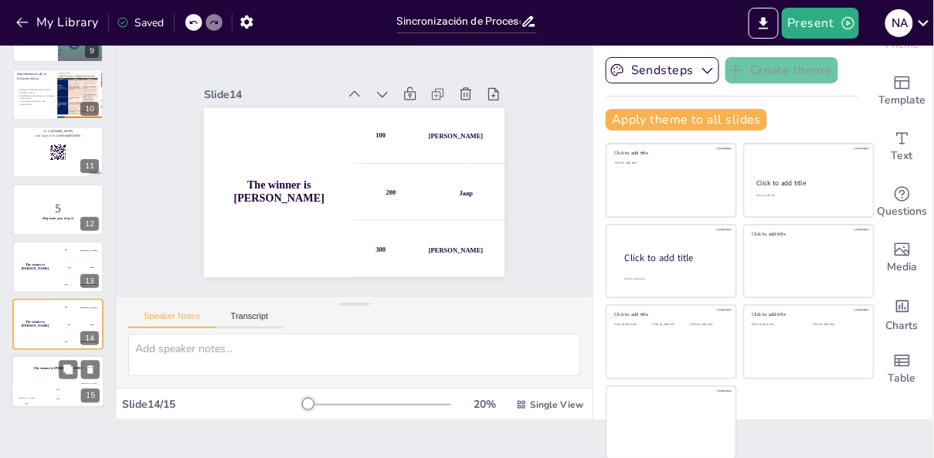
click at [34, 380] on div "The winner is [PERSON_NAME]" at bounding box center [58, 369] width 93 height 26
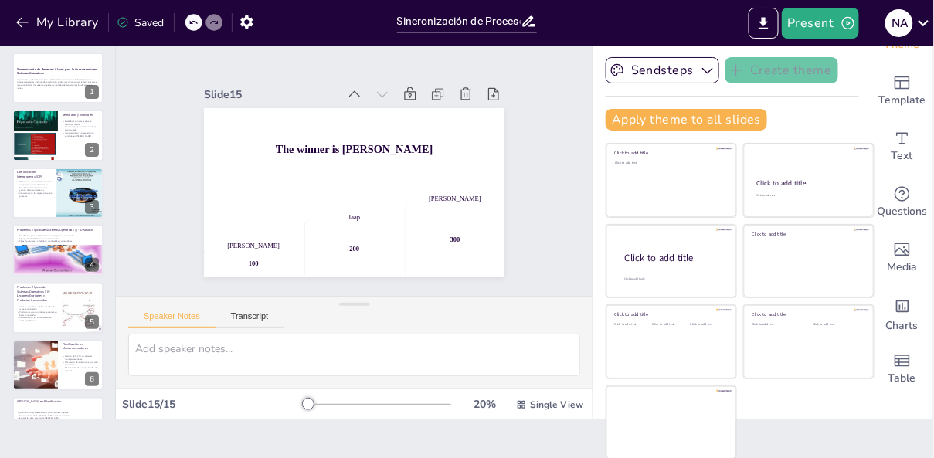
scroll to position [0, 0]
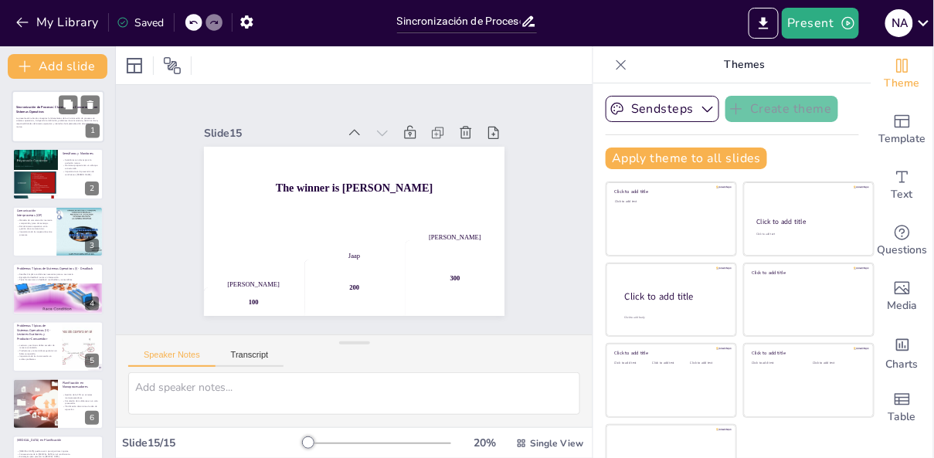
click at [38, 136] on div at bounding box center [58, 116] width 93 height 53
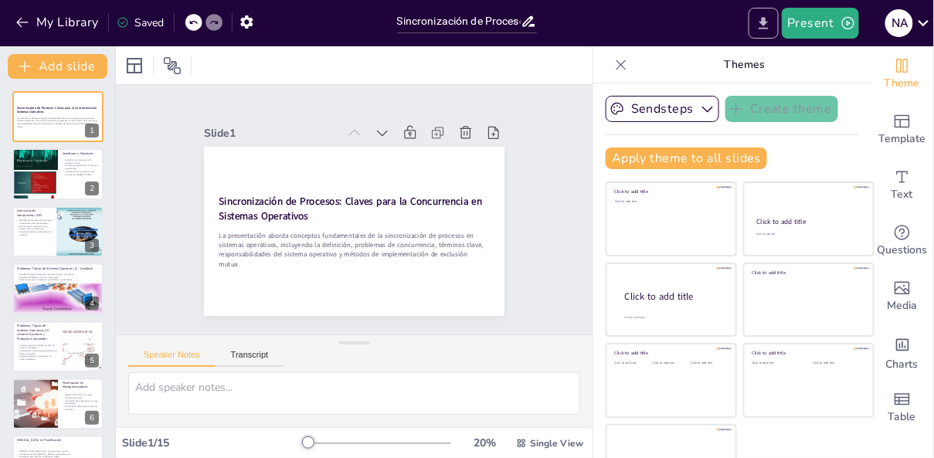
click at [767, 25] on icon "Export to PowerPoint" at bounding box center [764, 23] width 16 height 16
click at [617, 60] on icon at bounding box center [622, 64] width 10 height 10
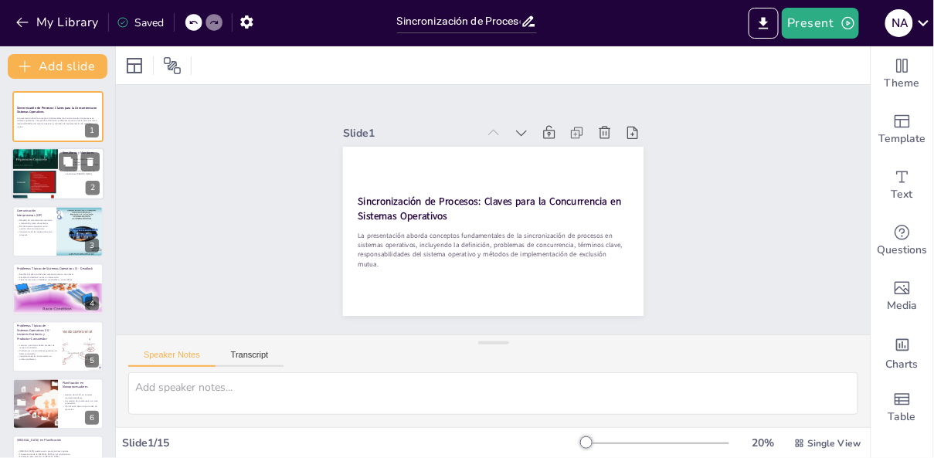
click at [53, 180] on div at bounding box center [35, 174] width 46 height 62
type textarea "Los semáforos son esenciales en la programación de sistemas operativos, ya que …"
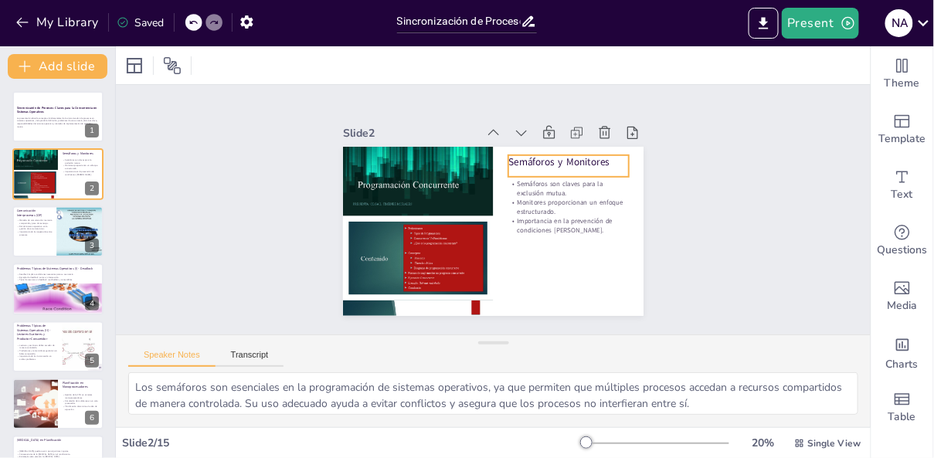
click at [536, 213] on p "Semáforos y Monitores" at bounding box center [555, 273] width 39 height 121
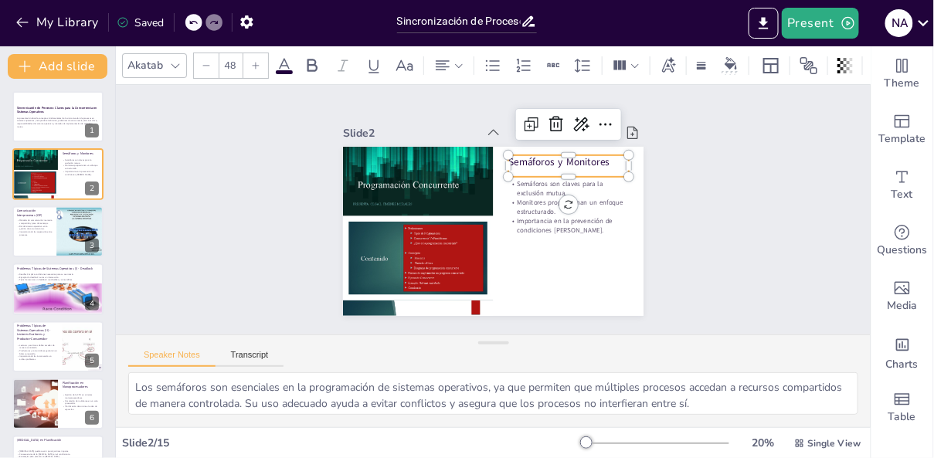
click at [536, 213] on p "Semáforos y Monitores" at bounding box center [555, 273] width 39 height 121
click at [518, 250] on p "Semáforos y Monitores" at bounding box center [469, 295] width 99 height 91
click at [474, 233] on p "Semáforos y Monitores" at bounding box center [413, 246] width 121 height 26
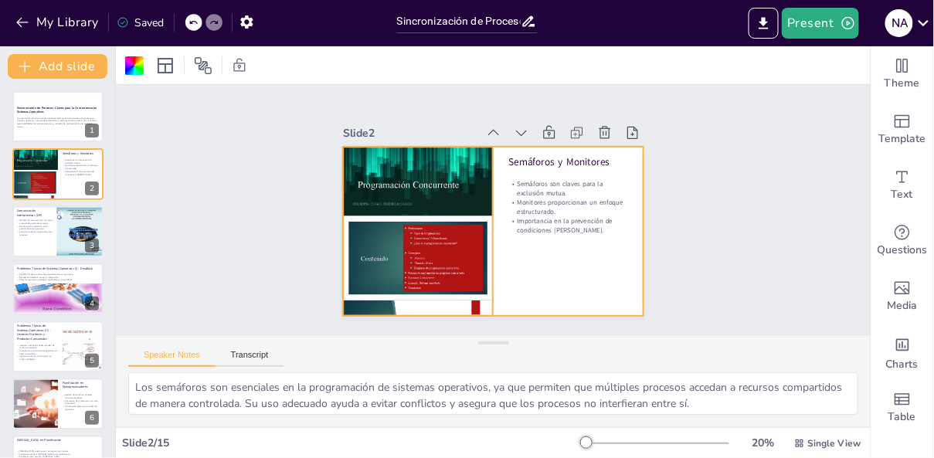
click at [443, 250] on div at bounding box center [552, 159] width 219 height 244
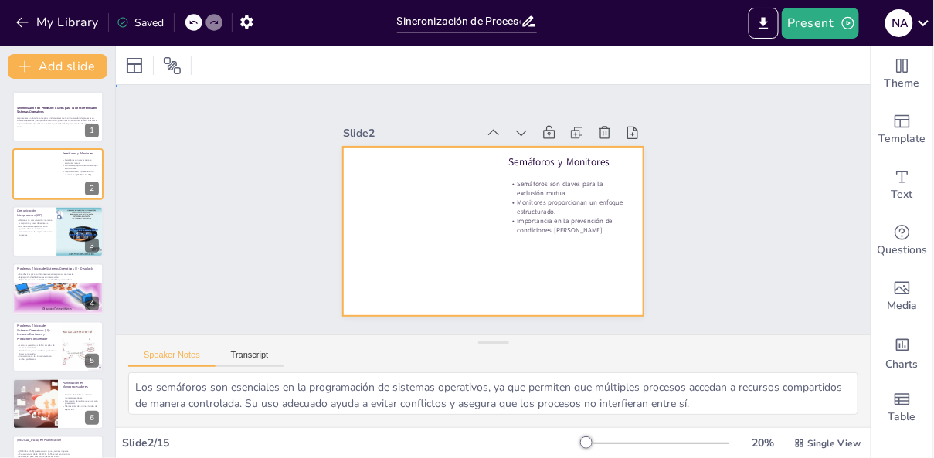
click at [423, 240] on div at bounding box center [503, 190] width 344 height 277
click at [423, 205] on div at bounding box center [487, 231] width 338 height 254
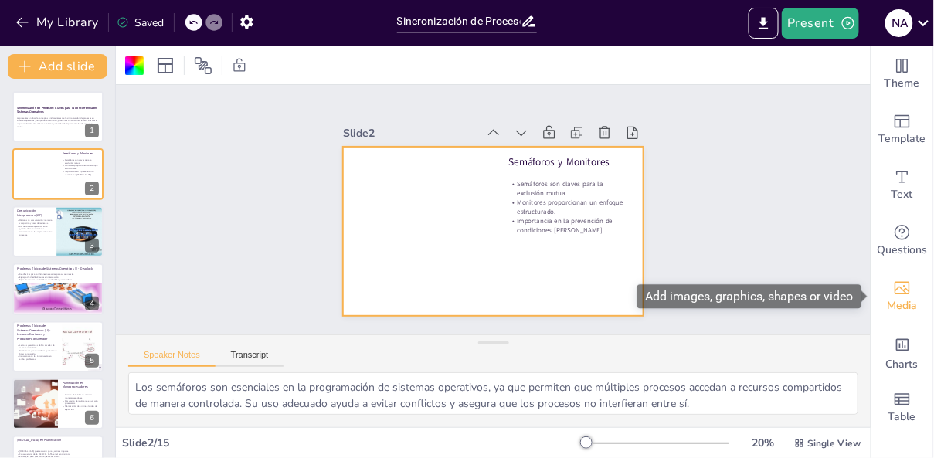
click at [912, 298] on span "Media" at bounding box center [903, 305] width 30 height 17
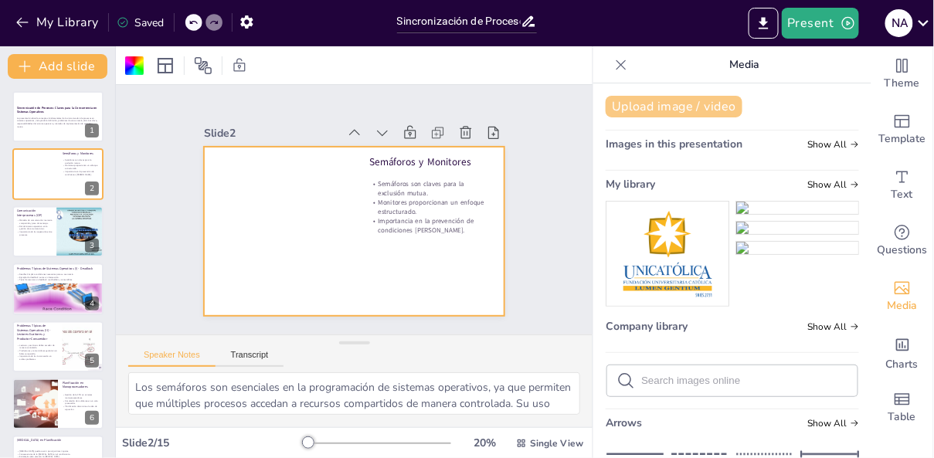
click at [675, 110] on button "Upload image / video" at bounding box center [674, 107] width 137 height 22
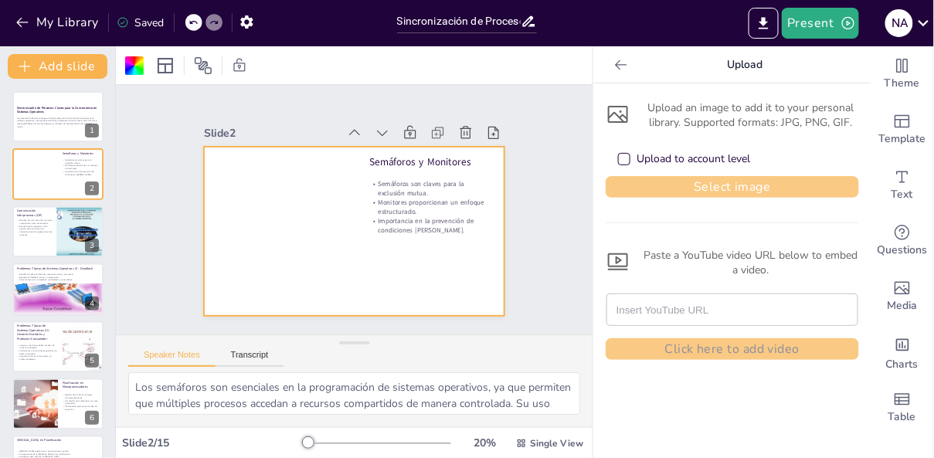
click at [745, 185] on button "Select image" at bounding box center [732, 187] width 253 height 22
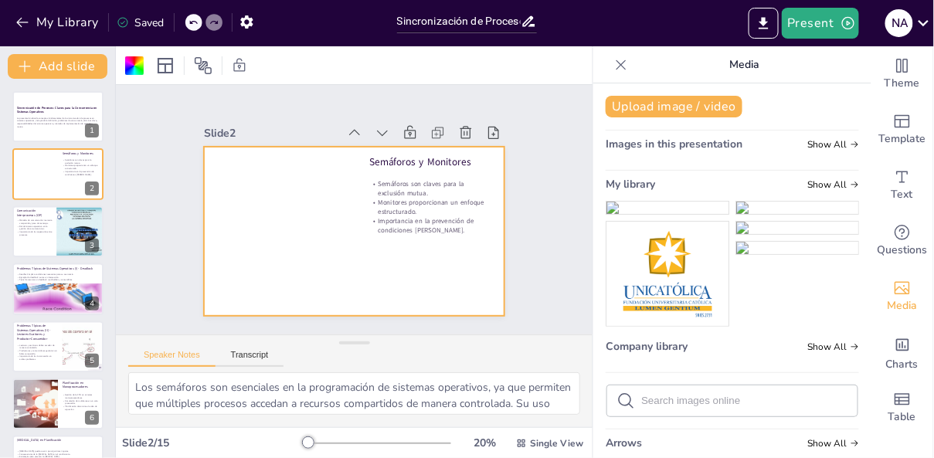
click at [672, 214] on img at bounding box center [668, 208] width 122 height 12
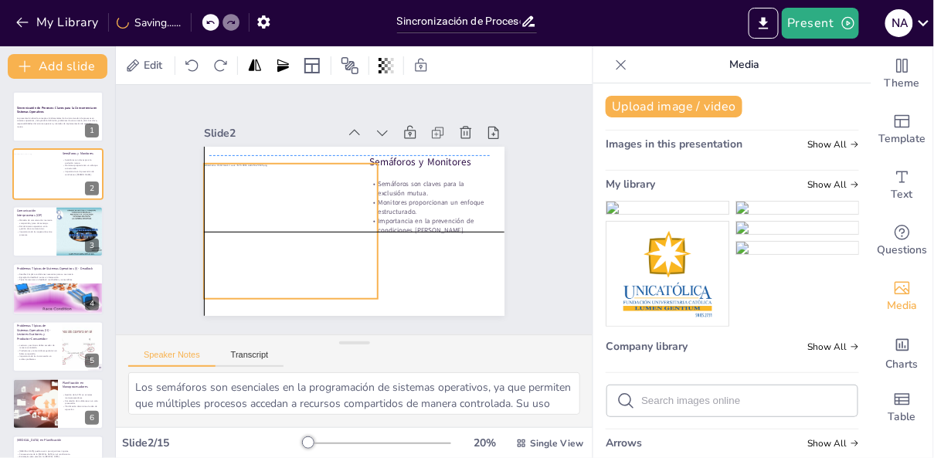
drag, startPoint x: 396, startPoint y: 260, endPoint x: 338, endPoint y: 256, distance: 58.1
click at [338, 256] on div at bounding box center [290, 190] width 220 height 212
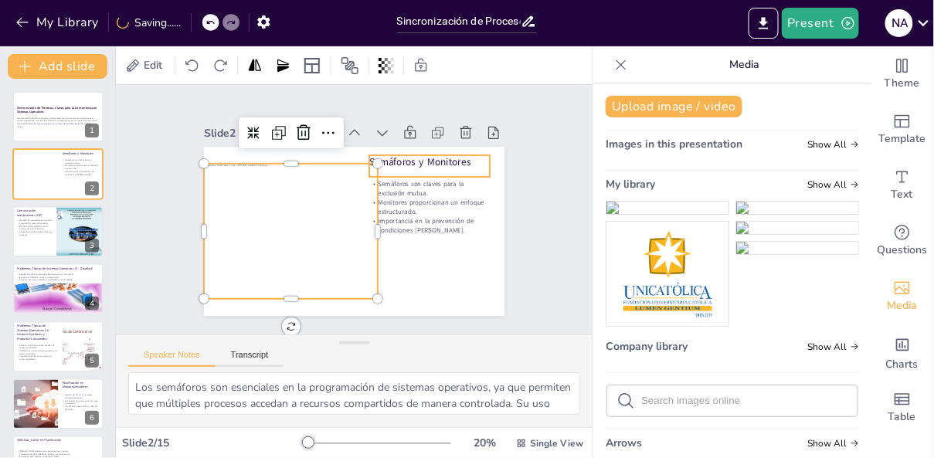
click at [439, 202] on p "Semáforos y Monitores" at bounding box center [428, 260] width 62 height 116
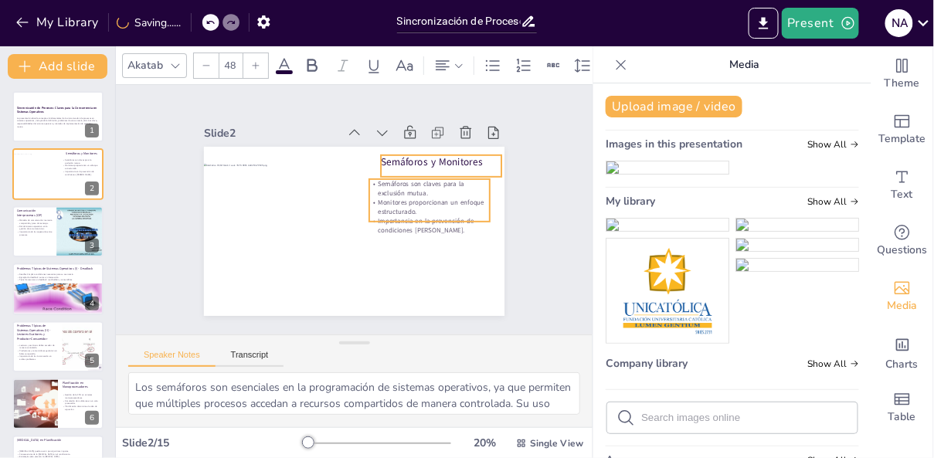
type input "32"
click at [430, 213] on p "Monitores proporcionan un enfoque estructurado." at bounding box center [421, 245] width 114 height 76
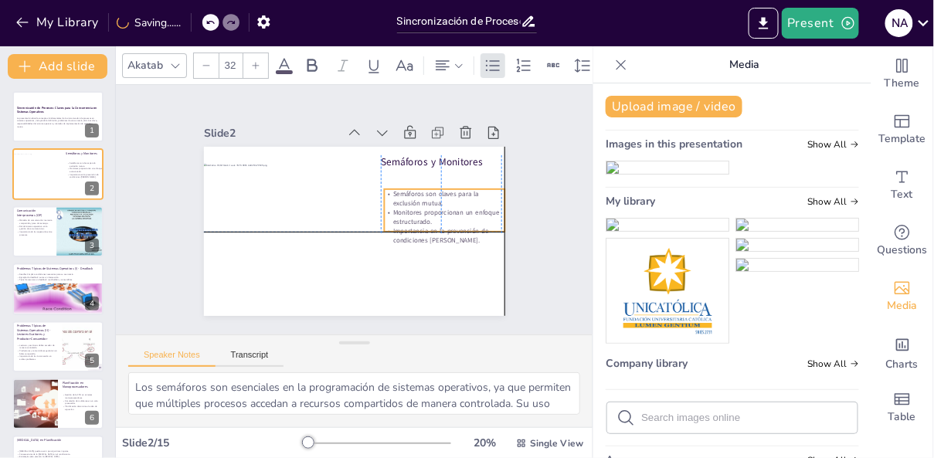
drag, startPoint x: 432, startPoint y: 214, endPoint x: 446, endPoint y: 226, distance: 18.1
click at [372, 240] on p "Monitores proporcionan un enfoque estructurado." at bounding box center [356, 300] width 31 height 121
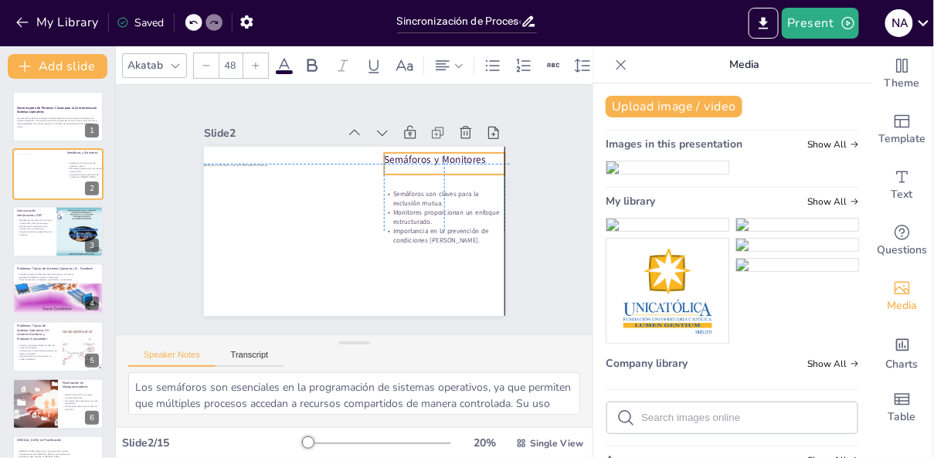
drag, startPoint x: 439, startPoint y: 160, endPoint x: 447, endPoint y: 160, distance: 8.5
click at [310, 188] on p "Semáforos y Monitores" at bounding box center [252, 219] width 116 height 62
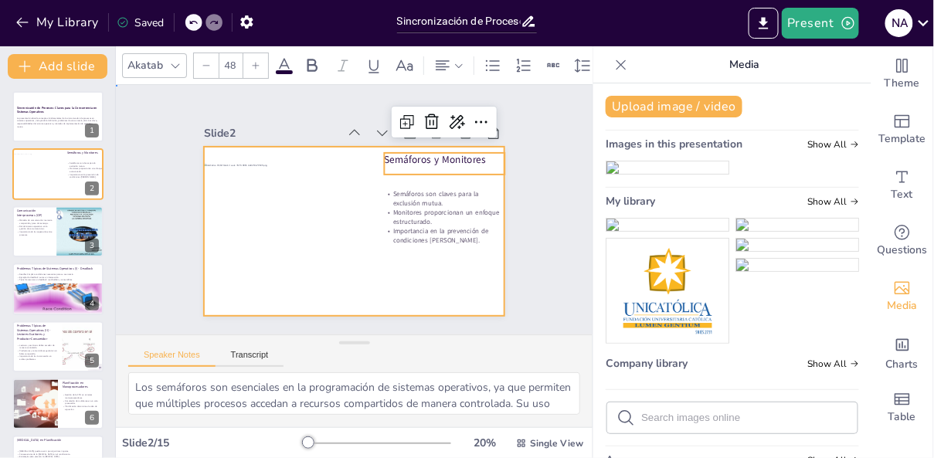
click at [453, 291] on div at bounding box center [373, 198] width 297 height 345
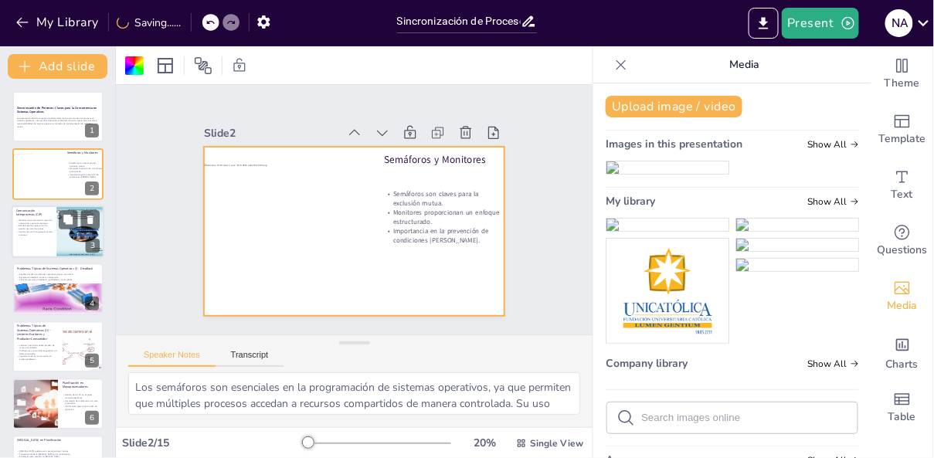
click at [43, 233] on p "Importancia de la cooperación entre procesos." at bounding box center [34, 232] width 37 height 5
type textarea "Los métodos de comunicación son esenciales en sistemas operativos modernos. Per…"
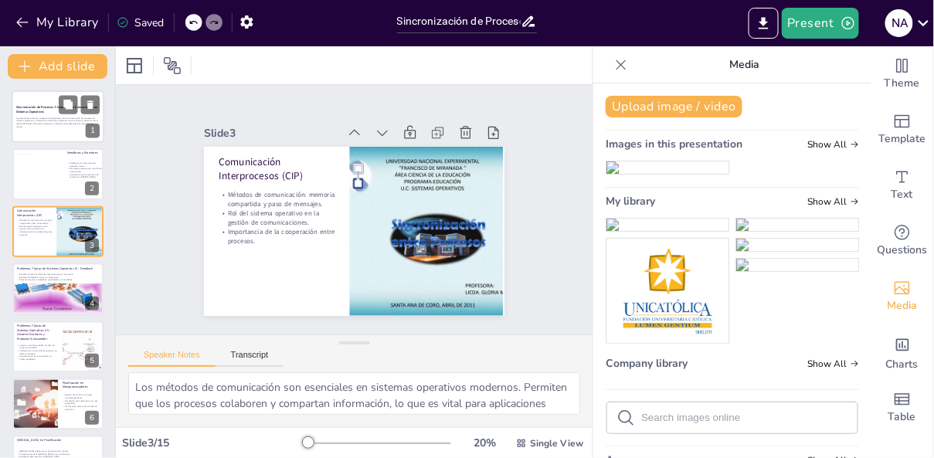
click at [47, 119] on p "La presentación aborda conceptos fundamentales de la sincronización de procesos…" at bounding box center [57, 123] width 83 height 12
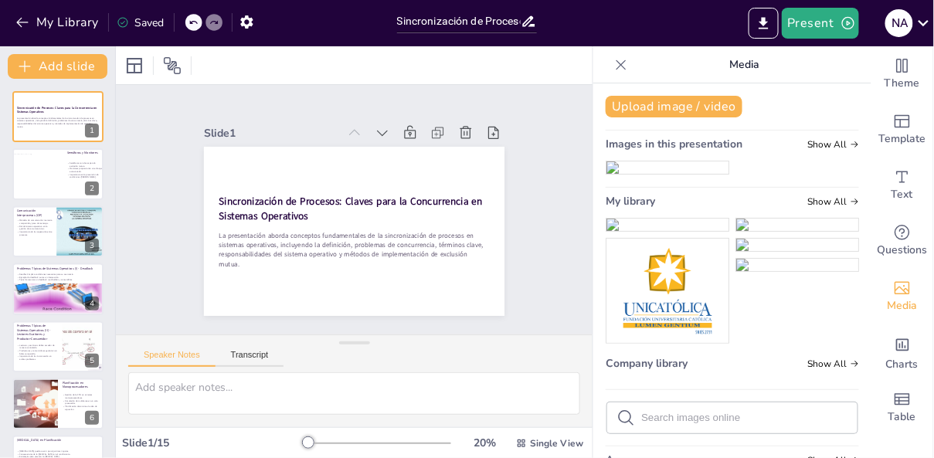
click at [624, 65] on icon at bounding box center [620, 64] width 15 height 15
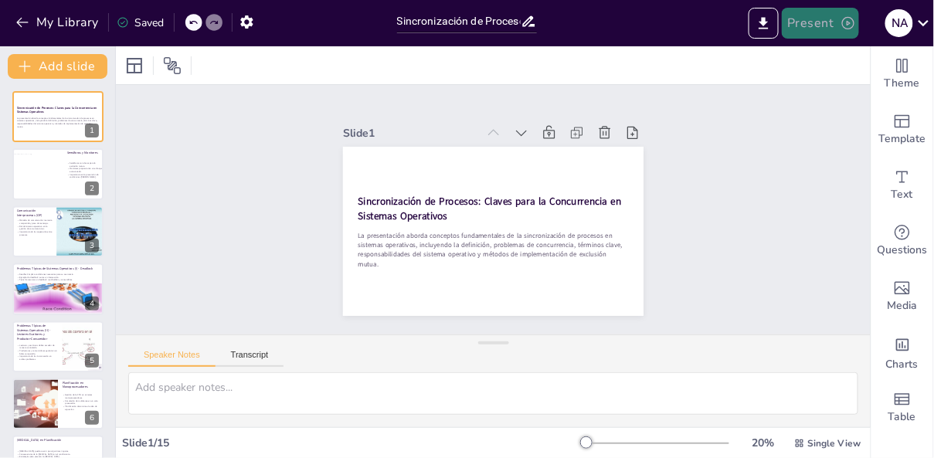
click at [811, 28] on button "Present" at bounding box center [820, 23] width 77 height 31
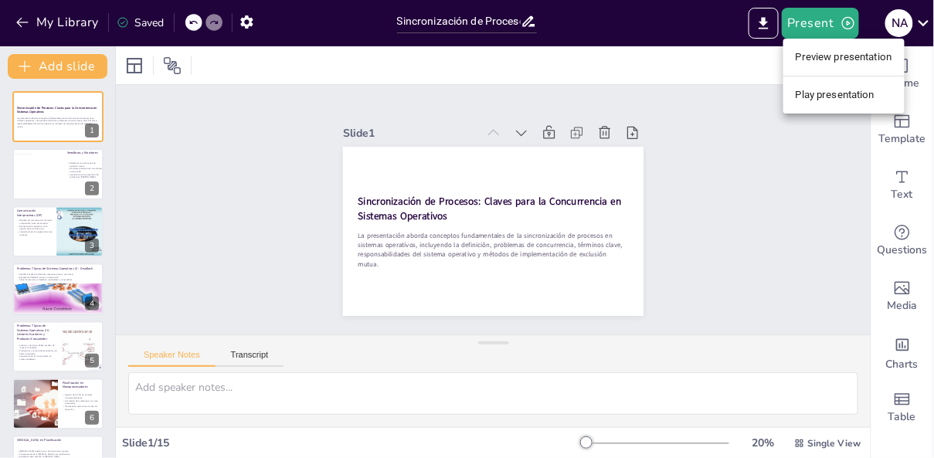
click at [826, 100] on li "Play presentation" at bounding box center [843, 95] width 121 height 25
